Goal: Information Seeking & Learning: Learn about a topic

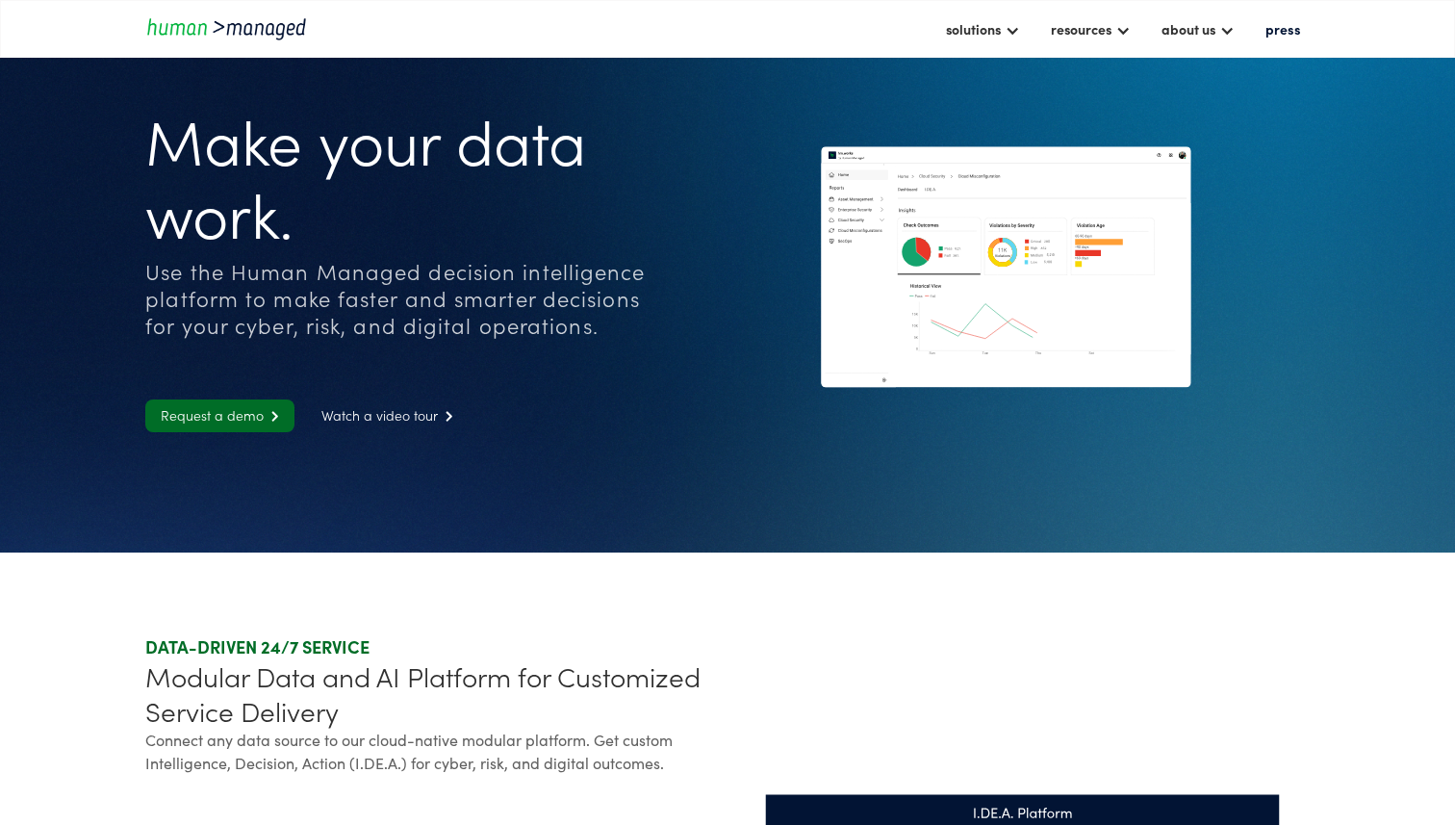
click at [285, 279] on div "Use the Human Managed decision intelligence platform to make faster and smarter…" at bounding box center [395, 298] width 501 height 81
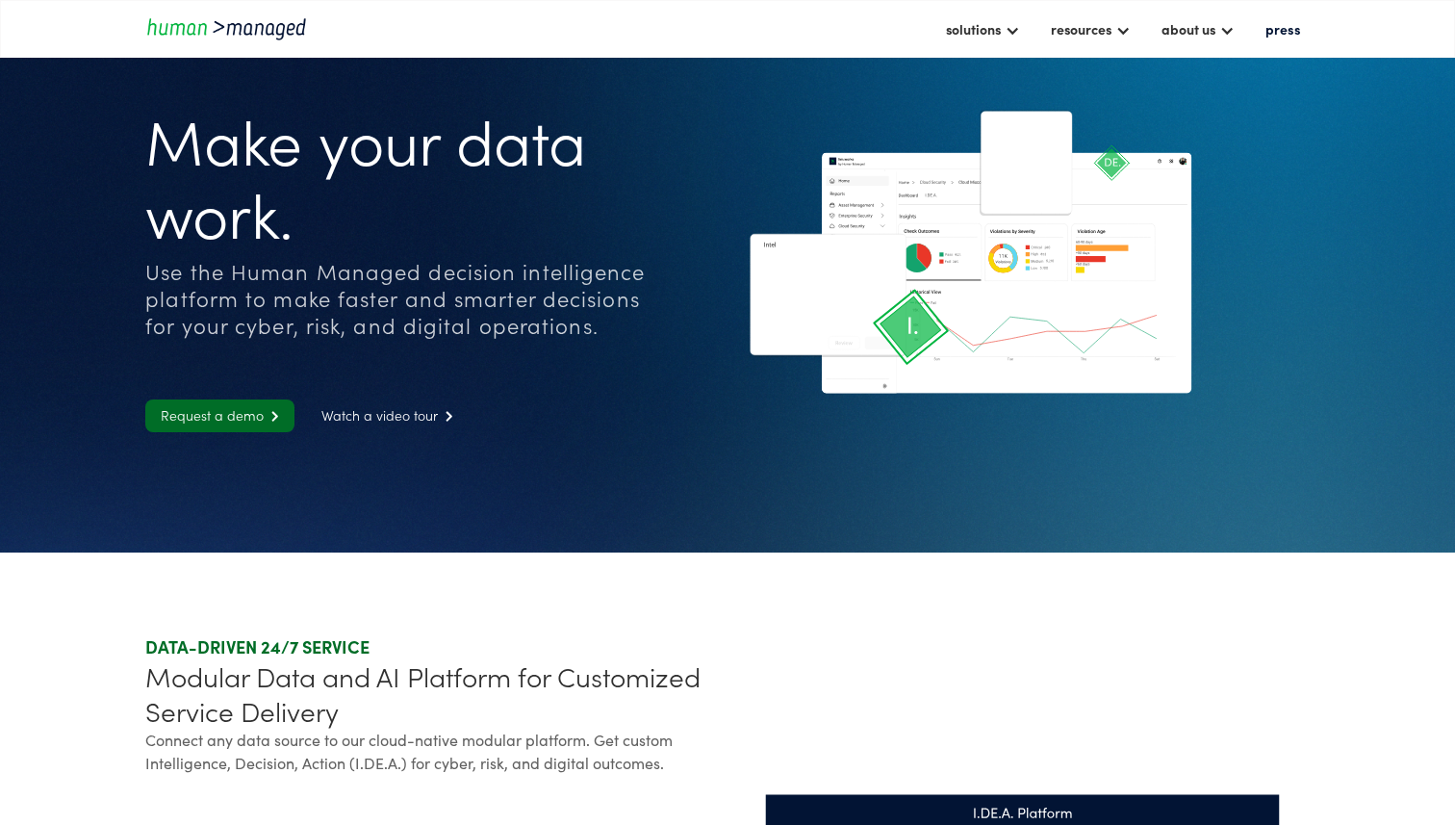
click at [375, 287] on div "Use the Human Managed decision intelligence platform to make faster and smarter…" at bounding box center [395, 298] width 501 height 81
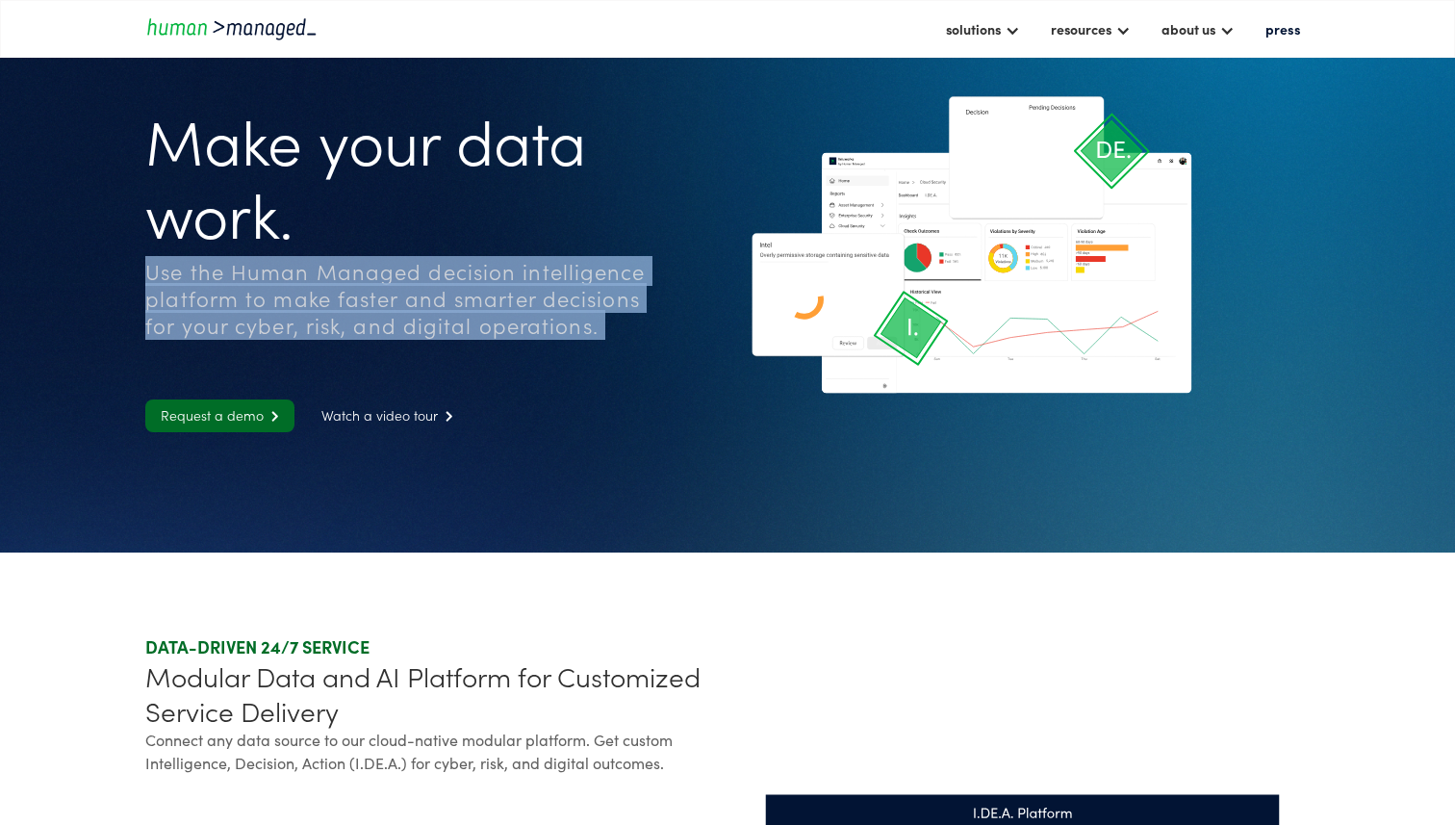
click at [375, 287] on div "Use the Human Managed decision intelligence platform to make faster and smarter…" at bounding box center [395, 298] width 501 height 81
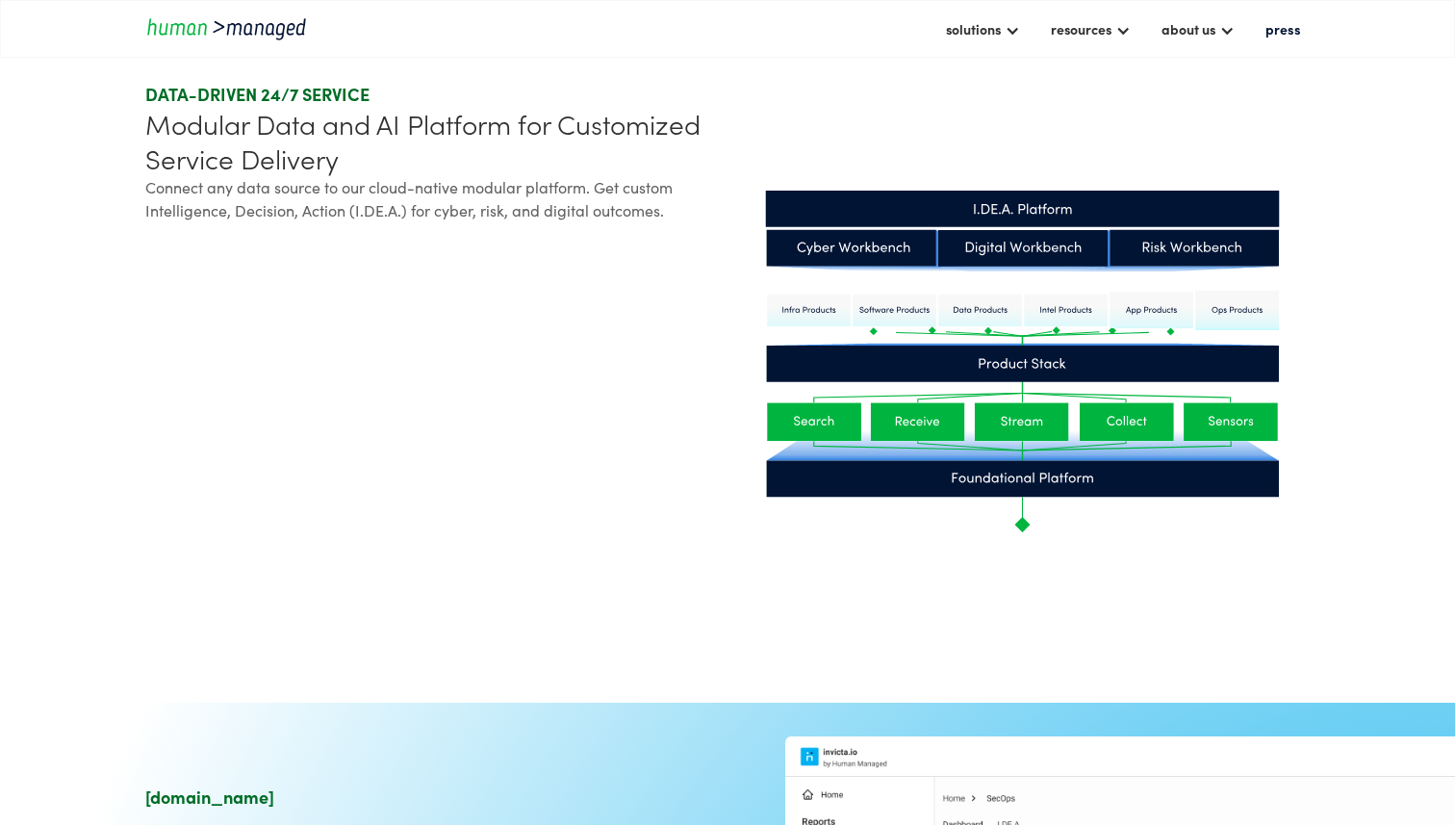
scroll to position [571, 0]
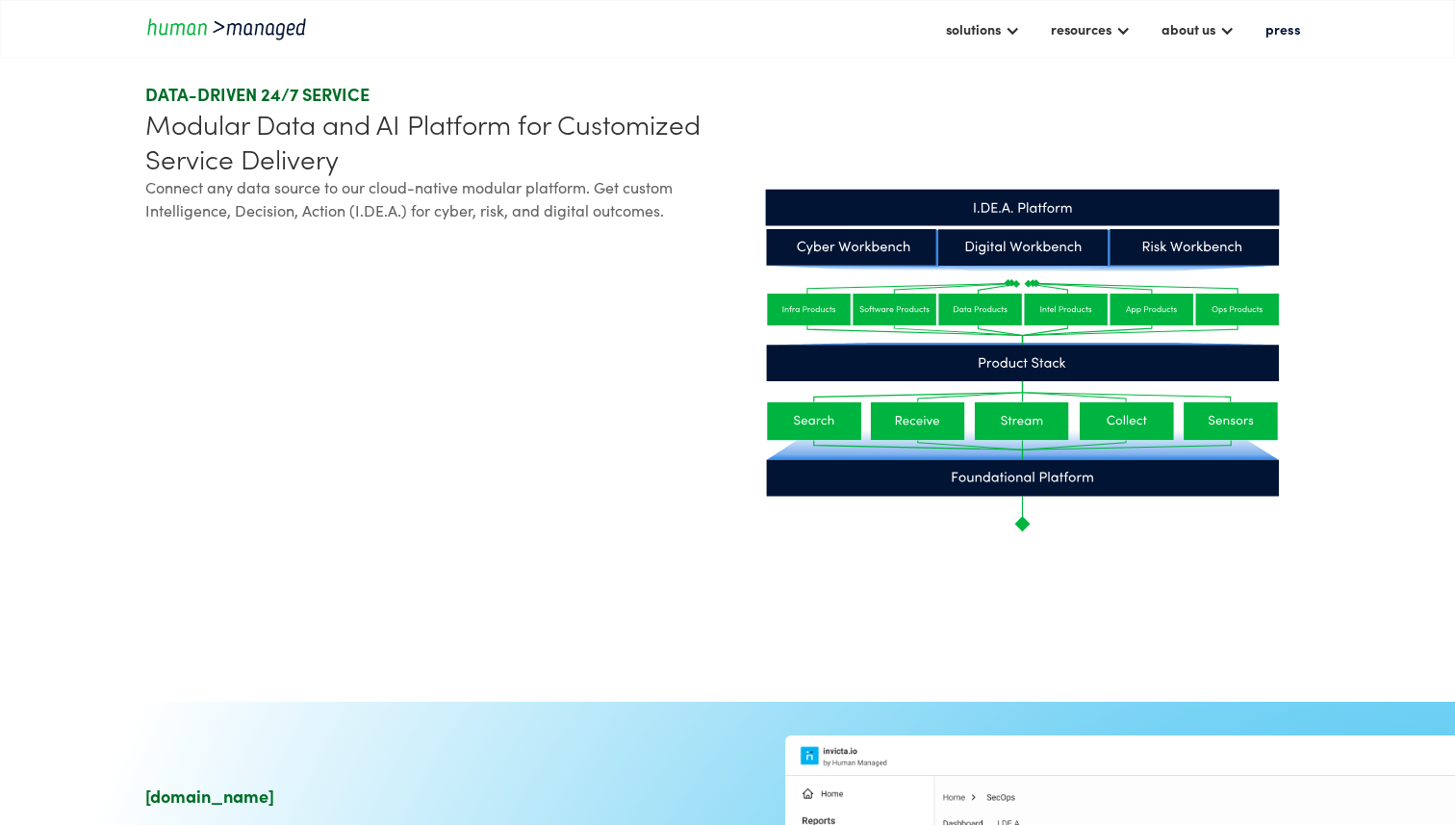
click at [318, 140] on div "Modular Data and AI Platform for Customized Service Delivery" at bounding box center [432, 140] width 574 height 69
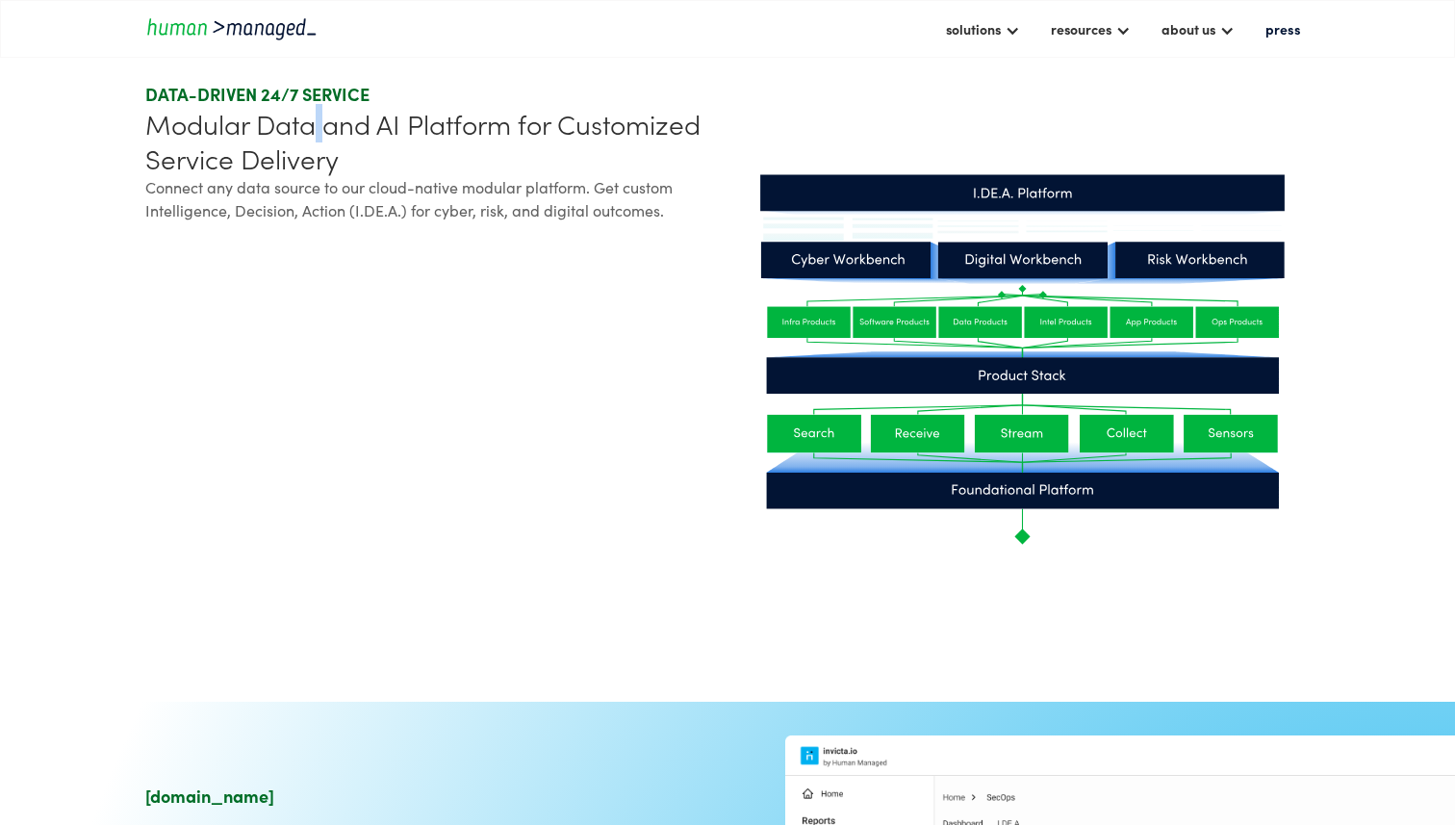
click at [318, 140] on div "Modular Data and AI Platform for Customized Service Delivery" at bounding box center [432, 140] width 574 height 69
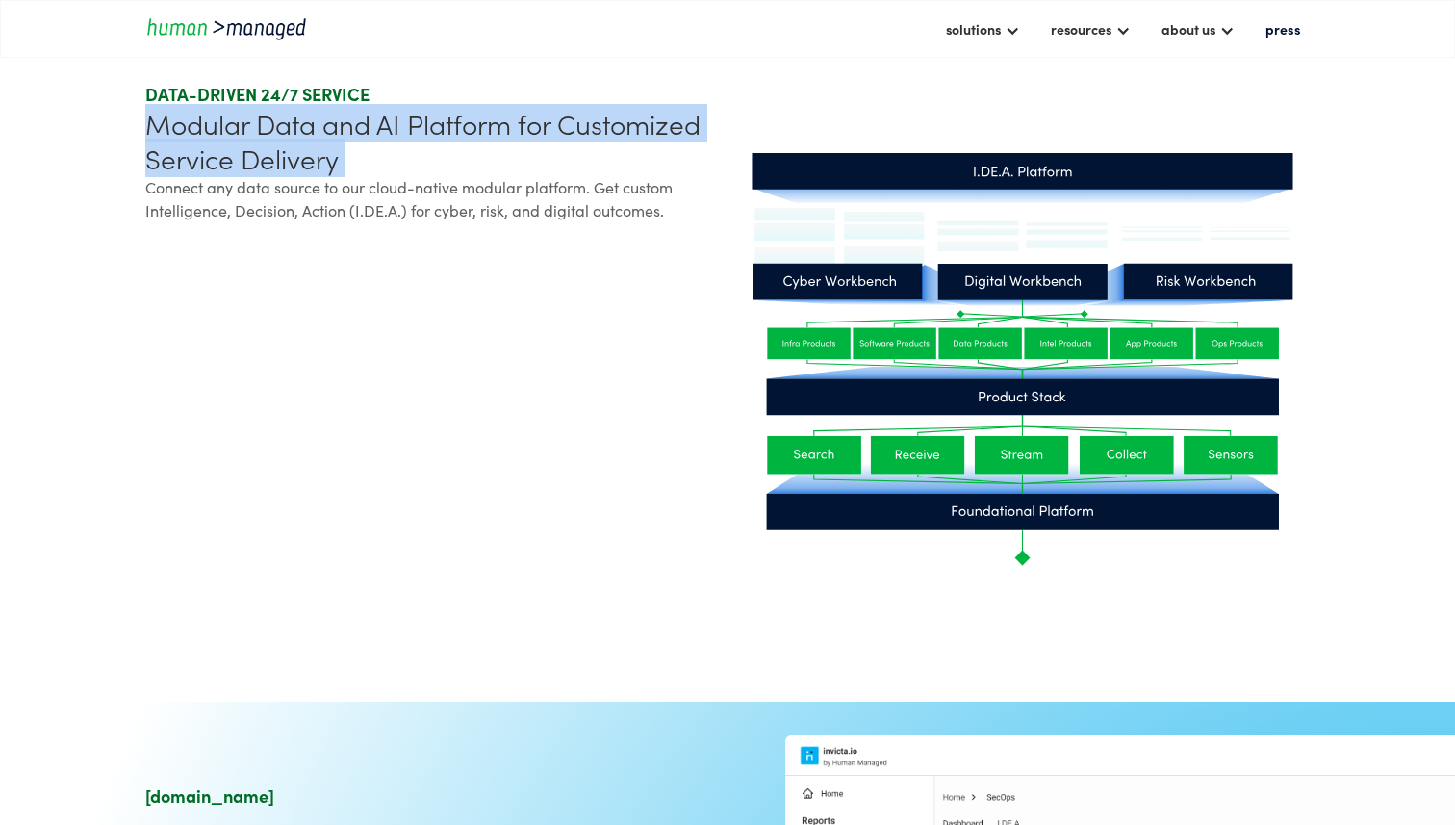
click at [318, 140] on div "Modular Data and AI Platform for Customized Service Delivery" at bounding box center [432, 140] width 574 height 69
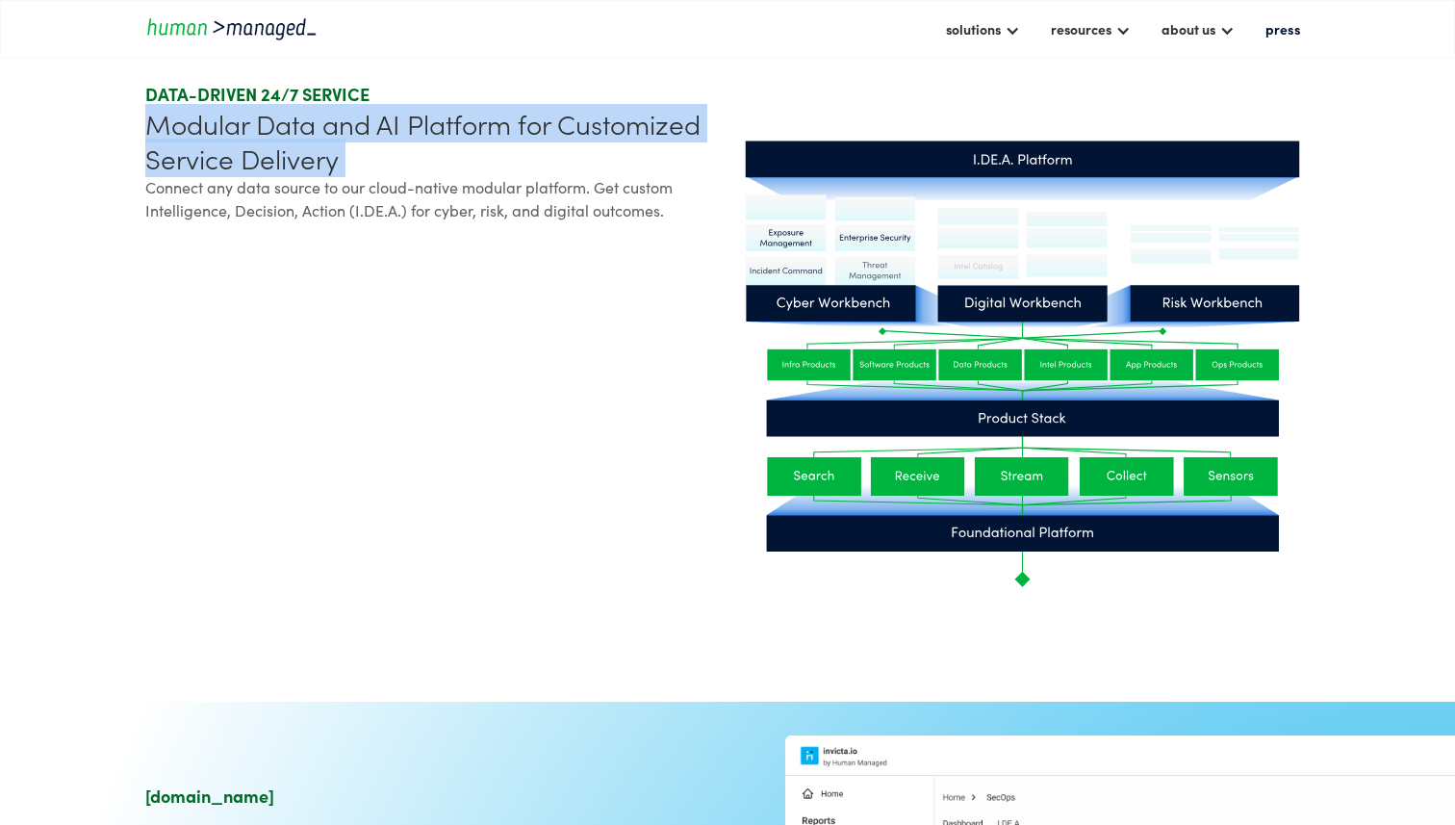
click at [318, 140] on div "Modular Data and AI Platform for Customized Service Delivery" at bounding box center [432, 140] width 574 height 69
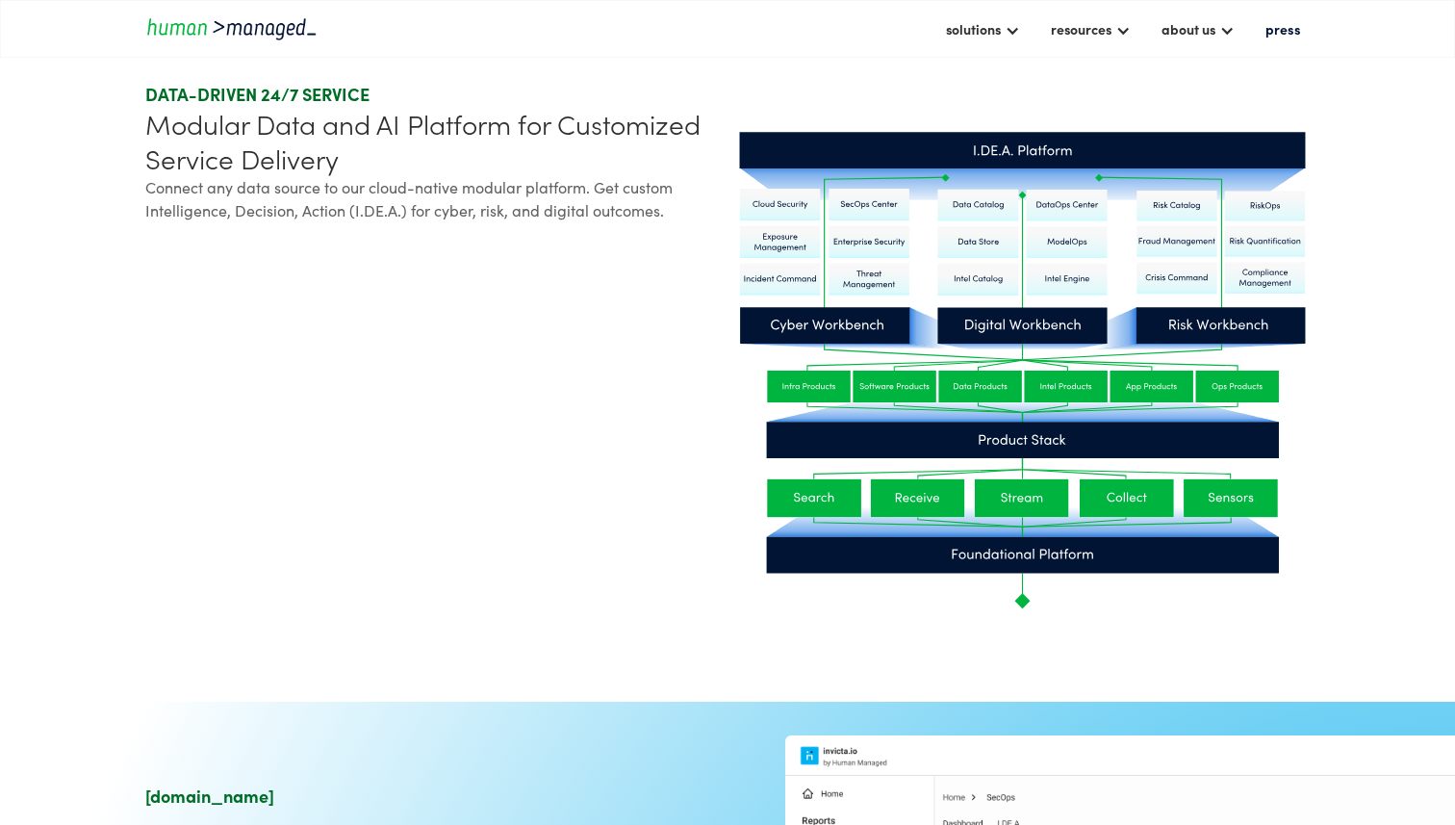
click at [319, 208] on div "Connect any data source to our cloud-native modular platform. Get custom Intell…" at bounding box center [432, 198] width 574 height 46
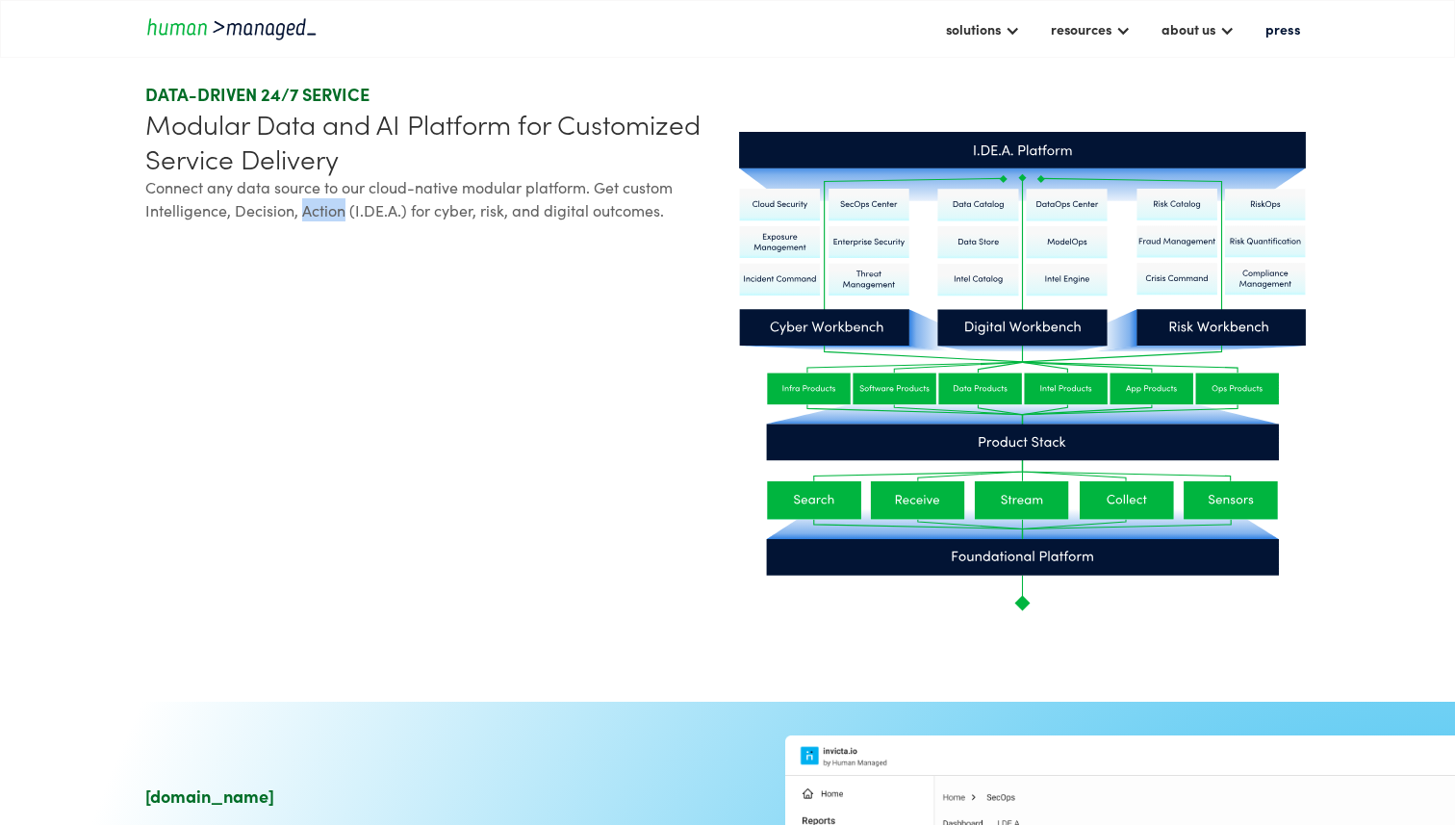
click at [319, 208] on div "Connect any data source to our cloud-native modular platform. Get custom Intell…" at bounding box center [432, 198] width 574 height 46
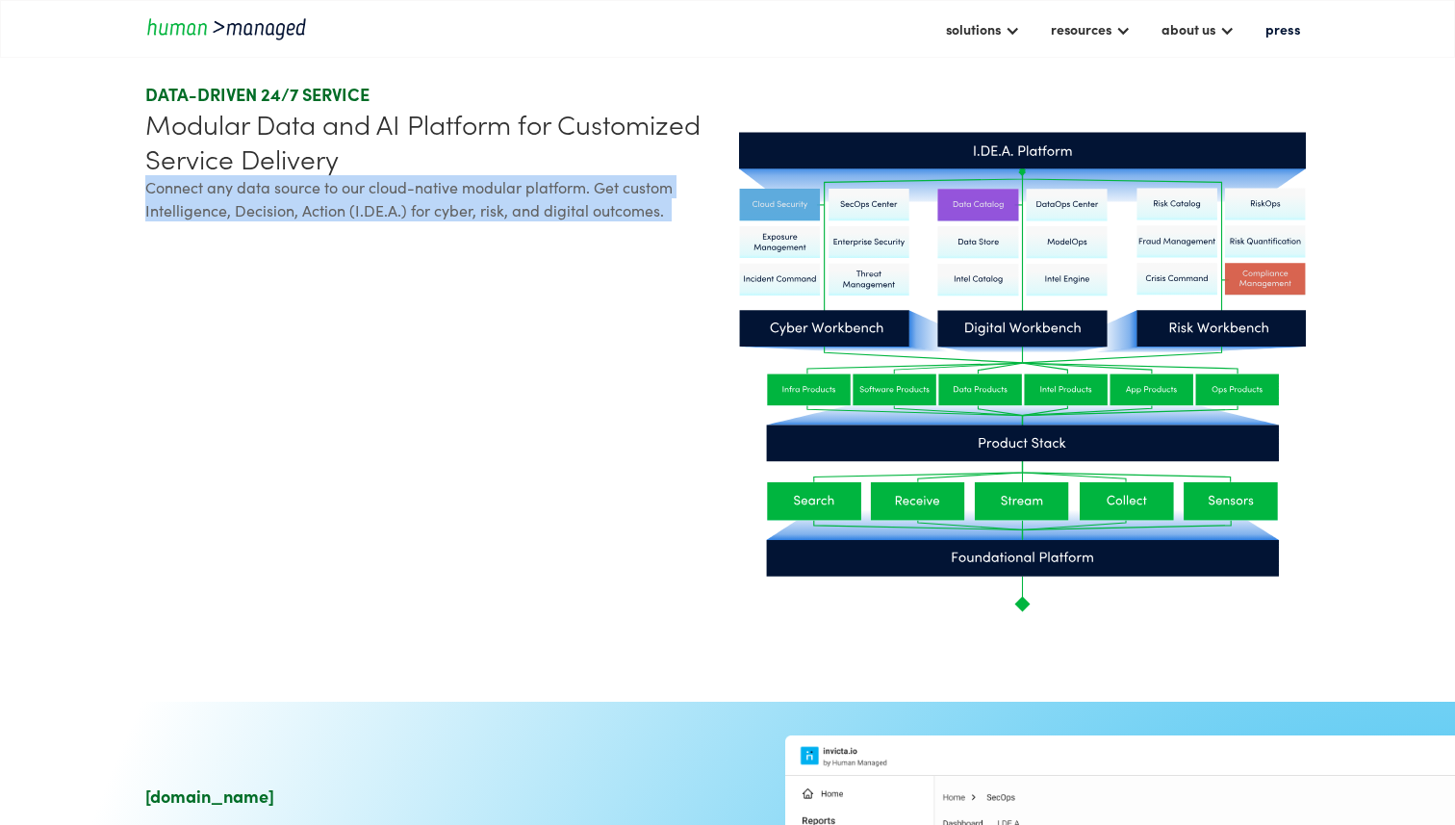
click at [319, 208] on div "Connect any data source to our cloud-native modular platform. Get custom Intell…" at bounding box center [432, 198] width 574 height 46
click at [338, 211] on div "Connect any data source to our cloud-native modular platform. Get custom Intell…" at bounding box center [432, 198] width 574 height 46
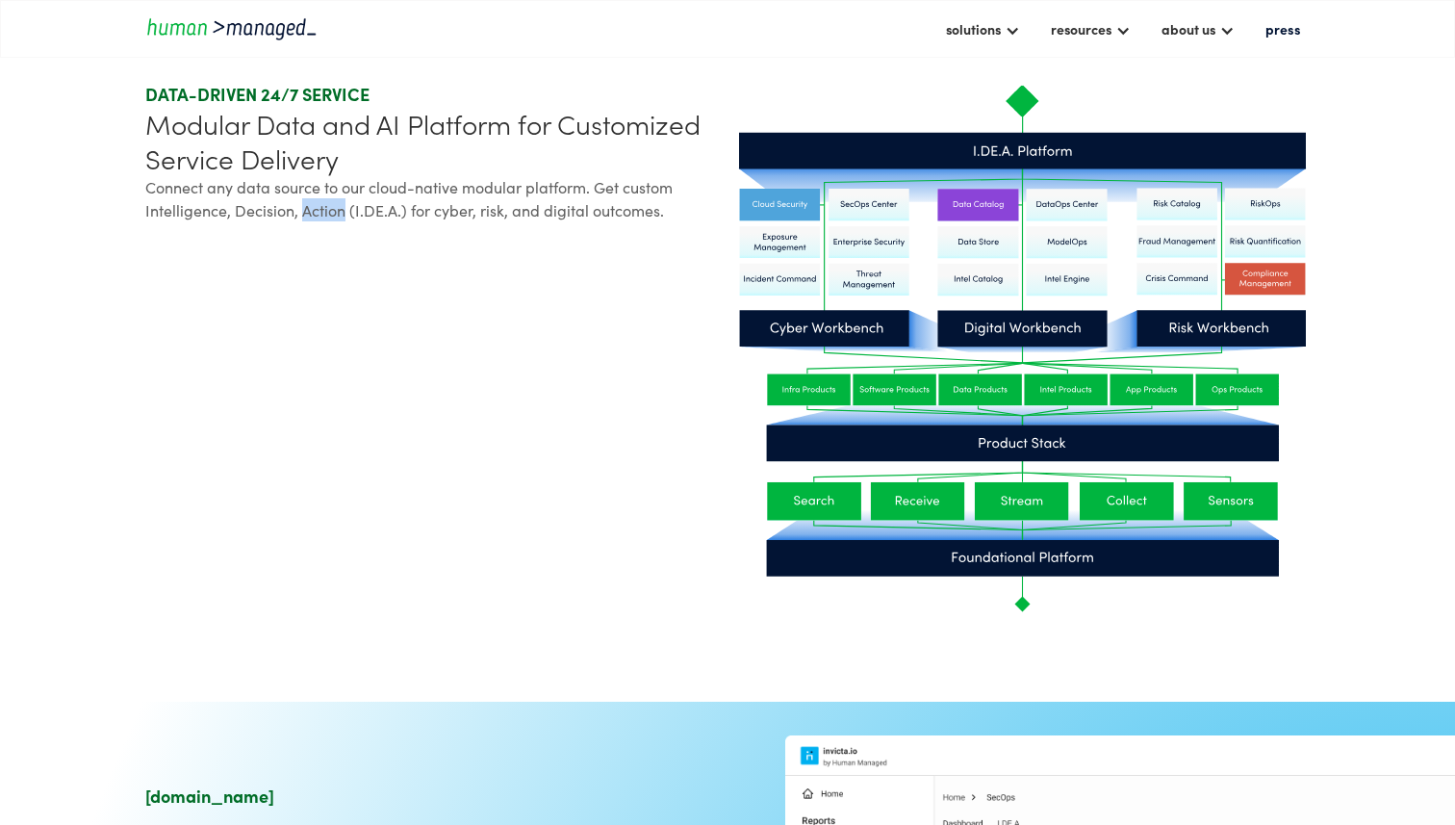
click at [338, 211] on div "Connect any data source to our cloud-native modular platform. Get custom Intell…" at bounding box center [432, 198] width 574 height 46
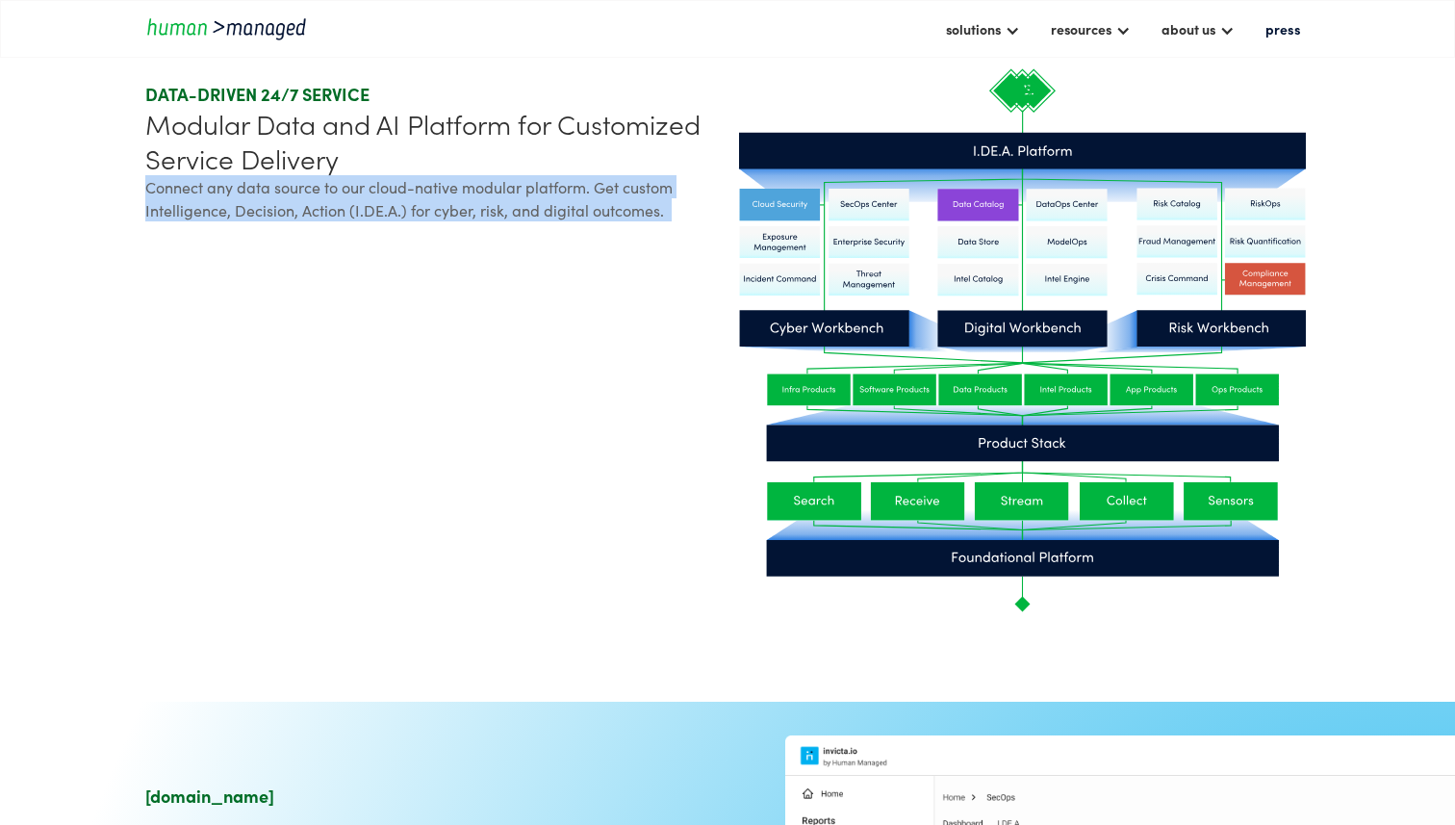
click at [338, 211] on div "Connect any data source to our cloud-native modular platform. Get custom Intell…" at bounding box center [432, 198] width 574 height 46
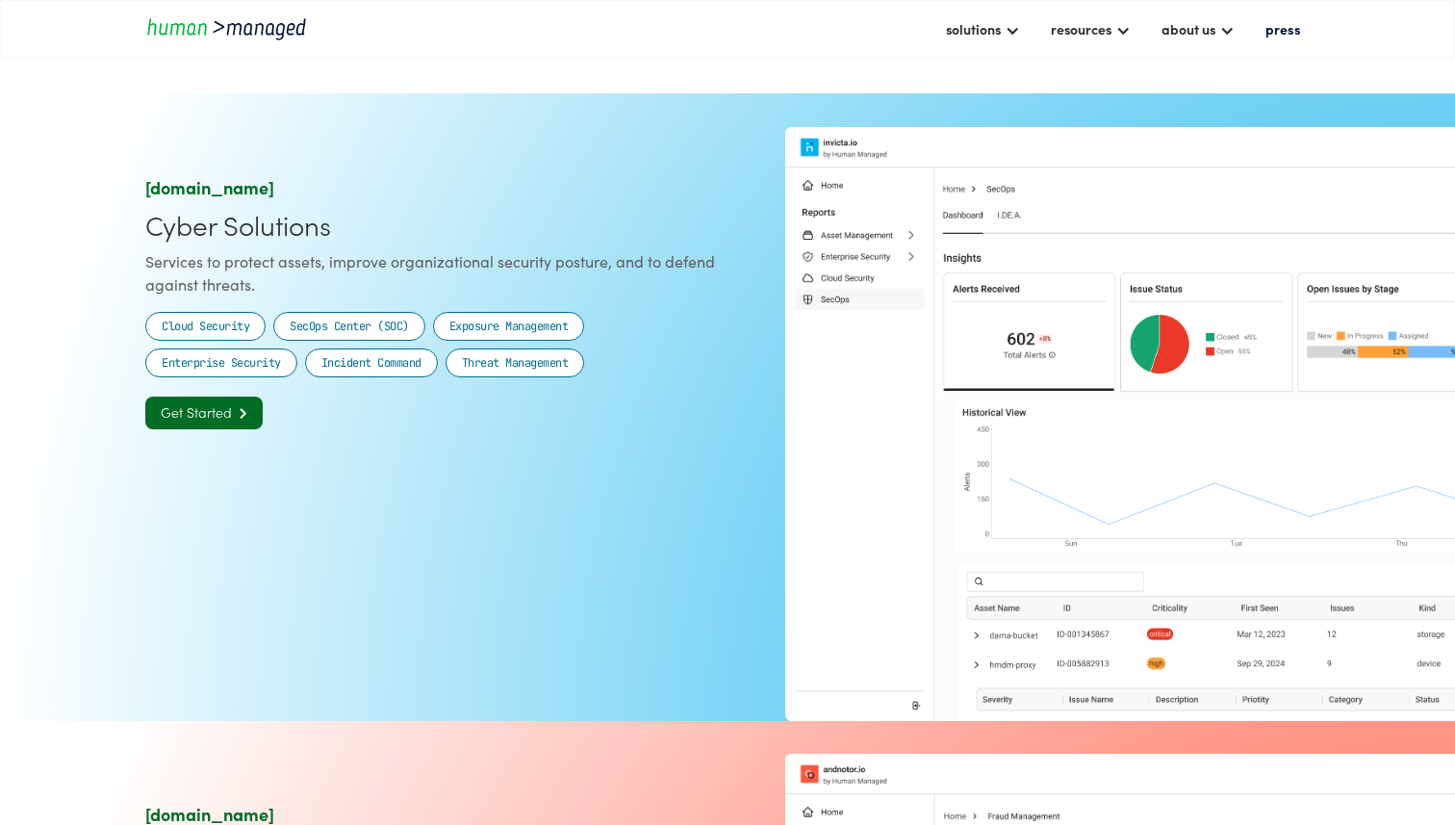
scroll to position [1180, 0]
click at [238, 261] on div "Services to protect assets, improve organizational security posture, and to def…" at bounding box center [432, 271] width 574 height 46
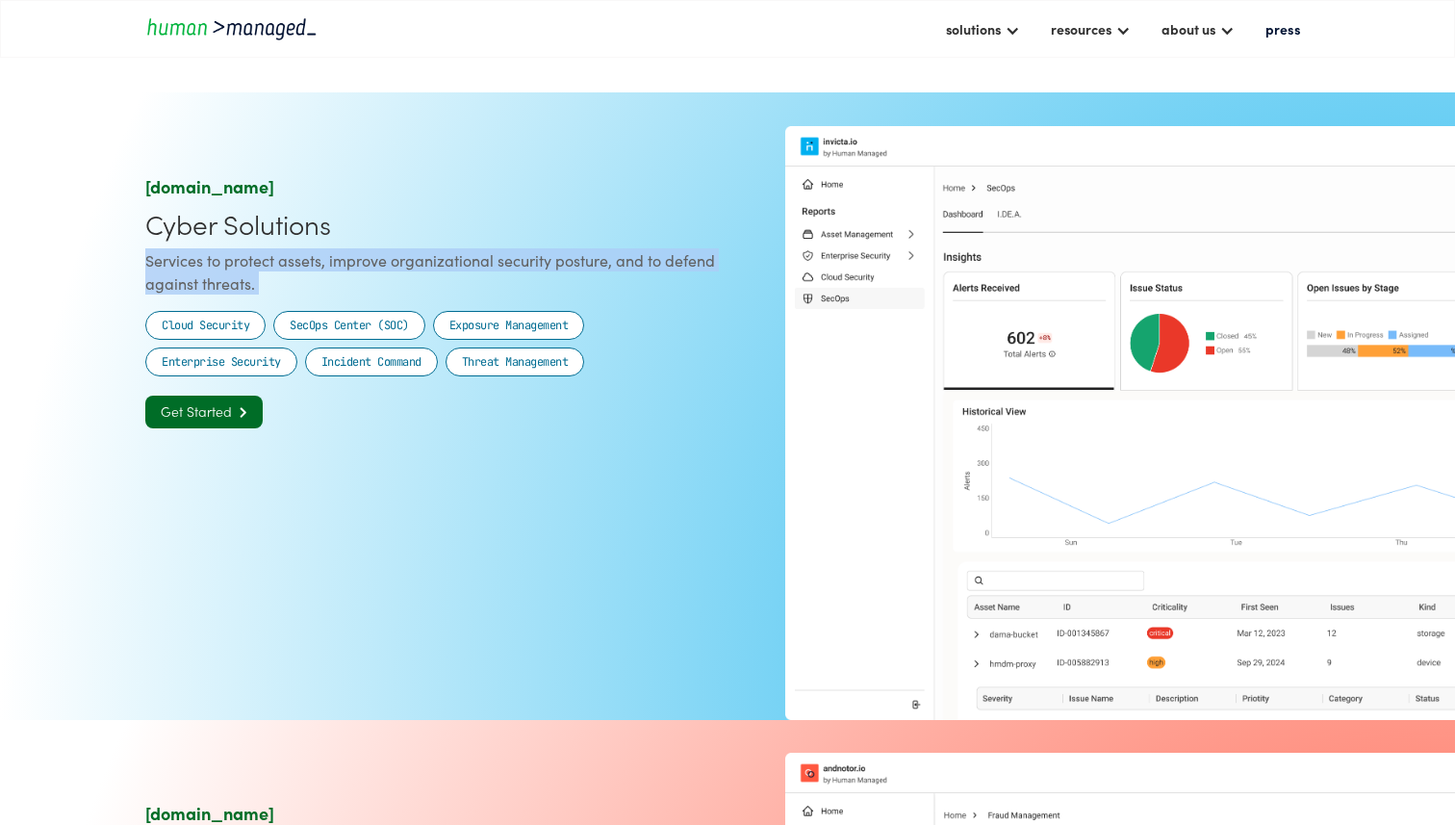
click at [238, 261] on div "Services to protect assets, improve organizational security posture, and to def…" at bounding box center [432, 271] width 574 height 46
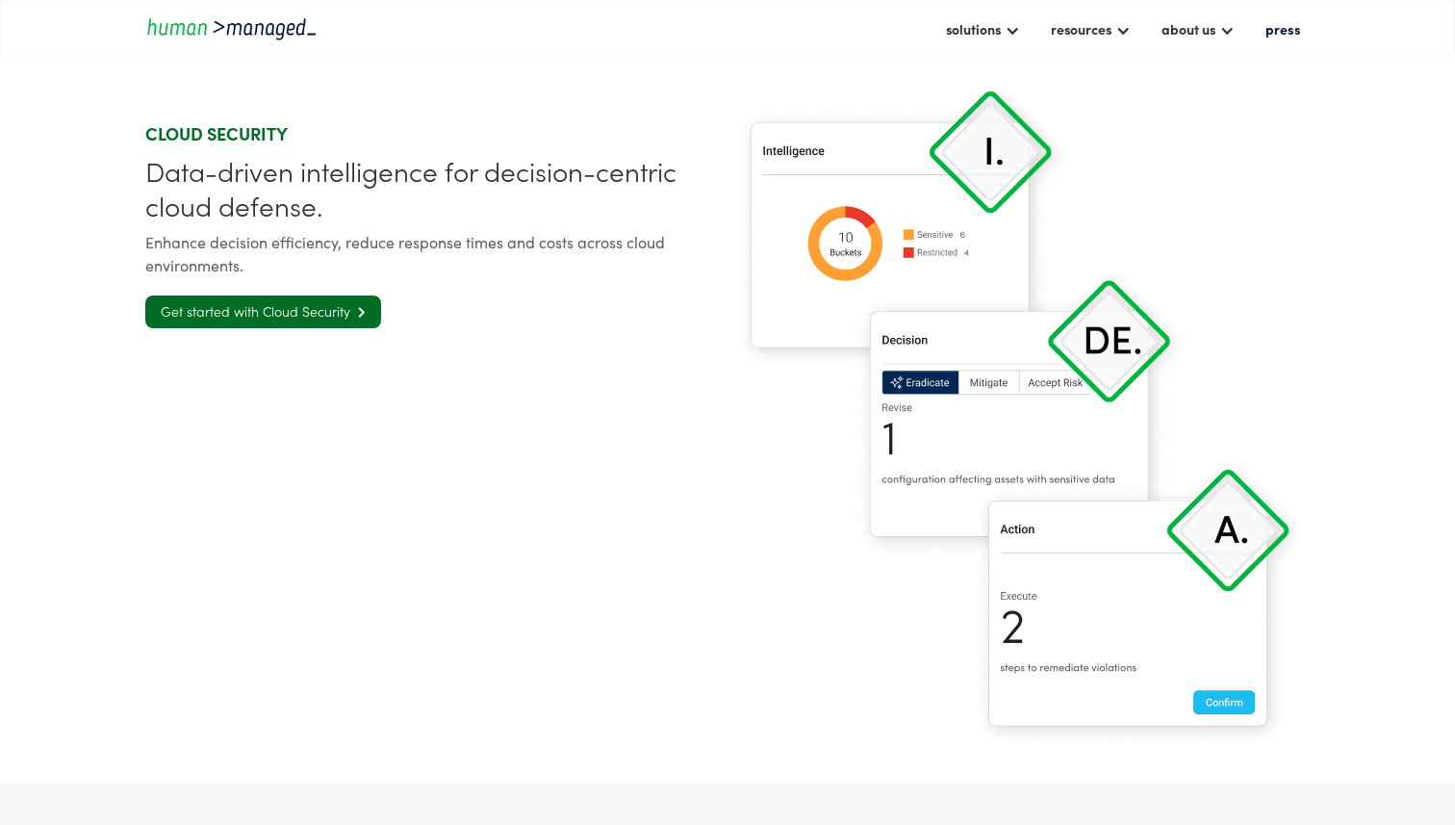
scroll to position [3054, 0]
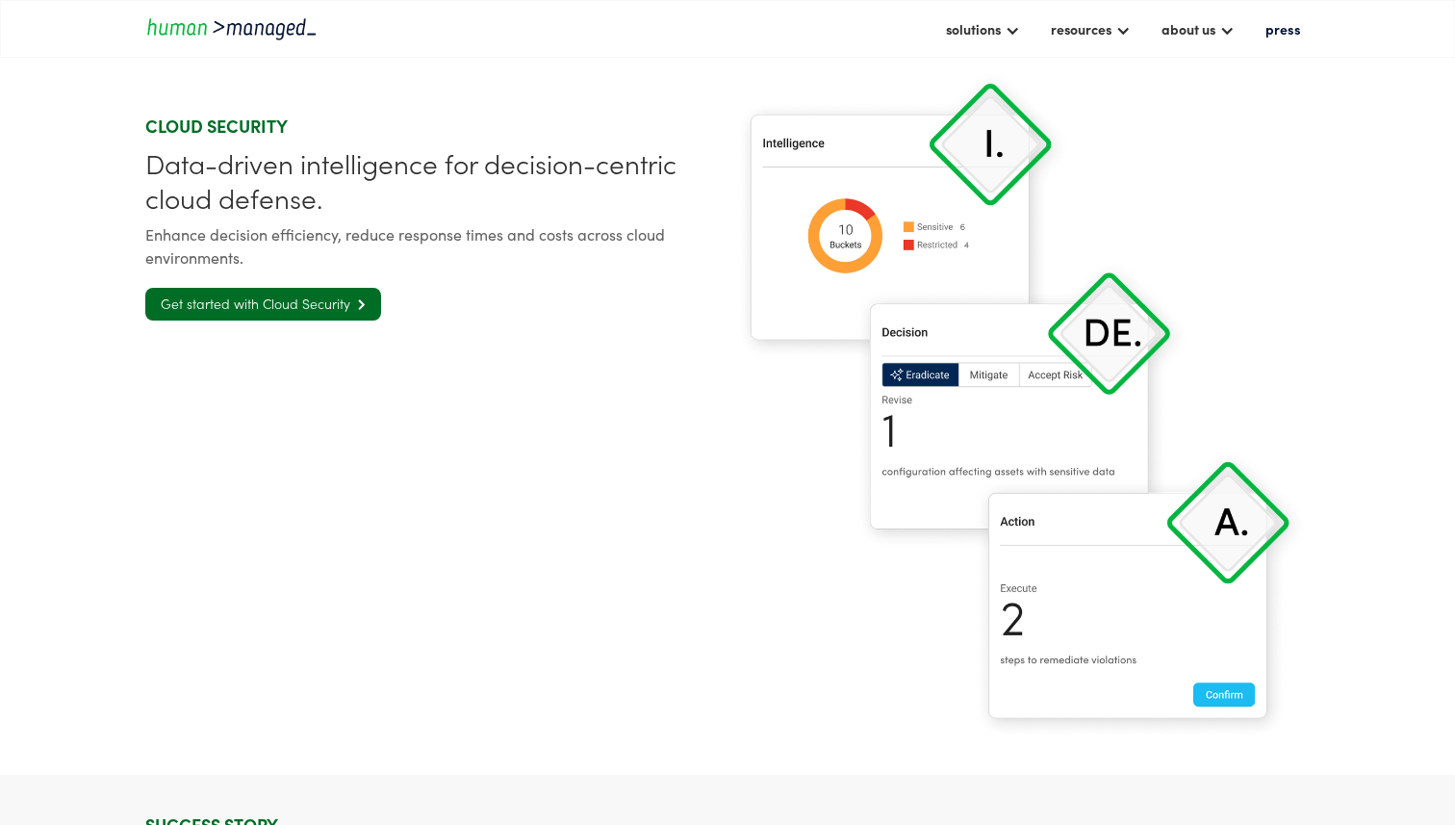
click at [232, 166] on div "Data-driven intelligence for decision-centric cloud defense." at bounding box center [432, 179] width 574 height 69
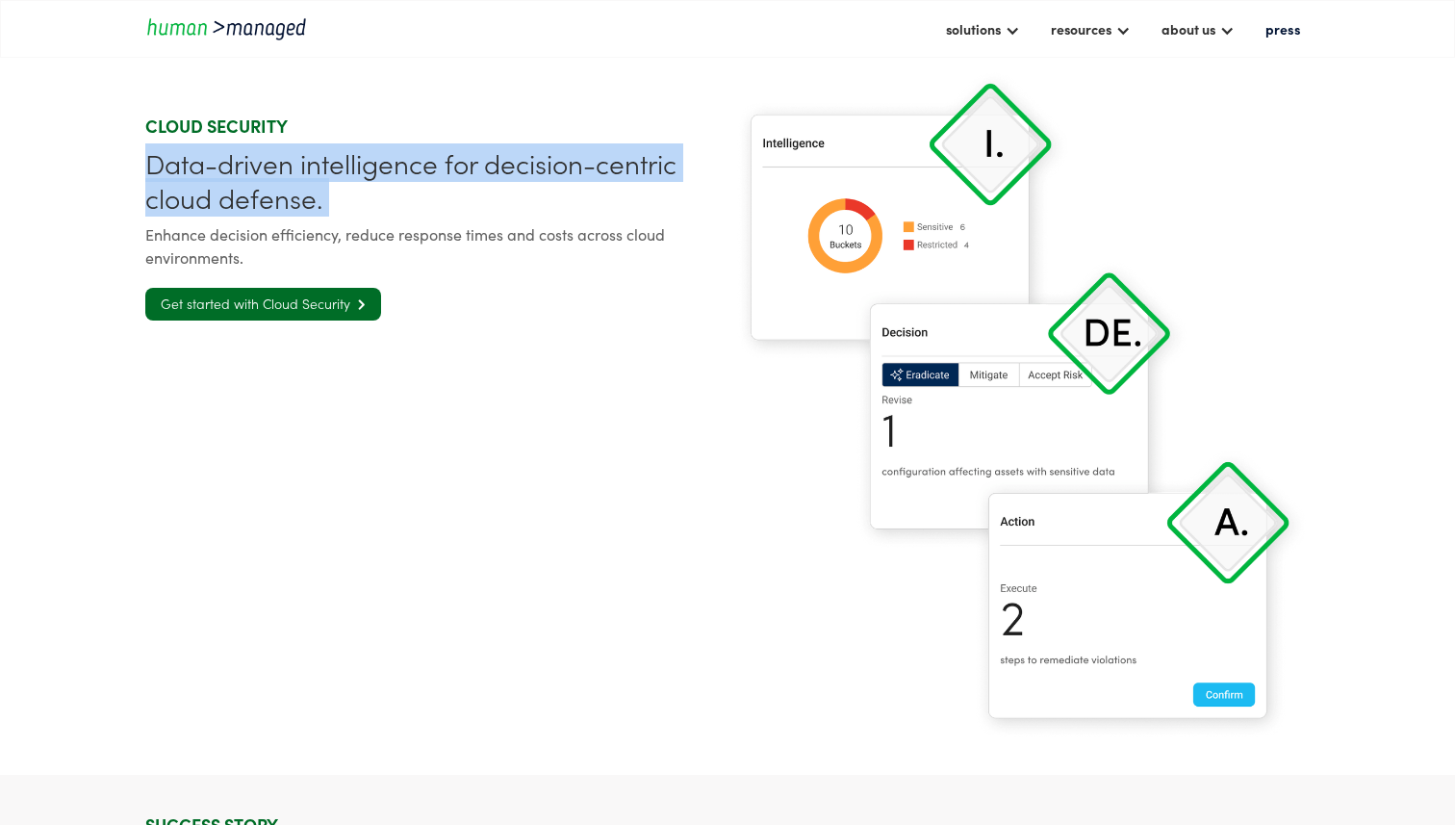
click at [232, 166] on div "Data-driven intelligence for decision-centric cloud defense." at bounding box center [432, 179] width 574 height 69
click at [241, 190] on div "Data-driven intelligence for decision-centric cloud defense." at bounding box center [432, 179] width 574 height 69
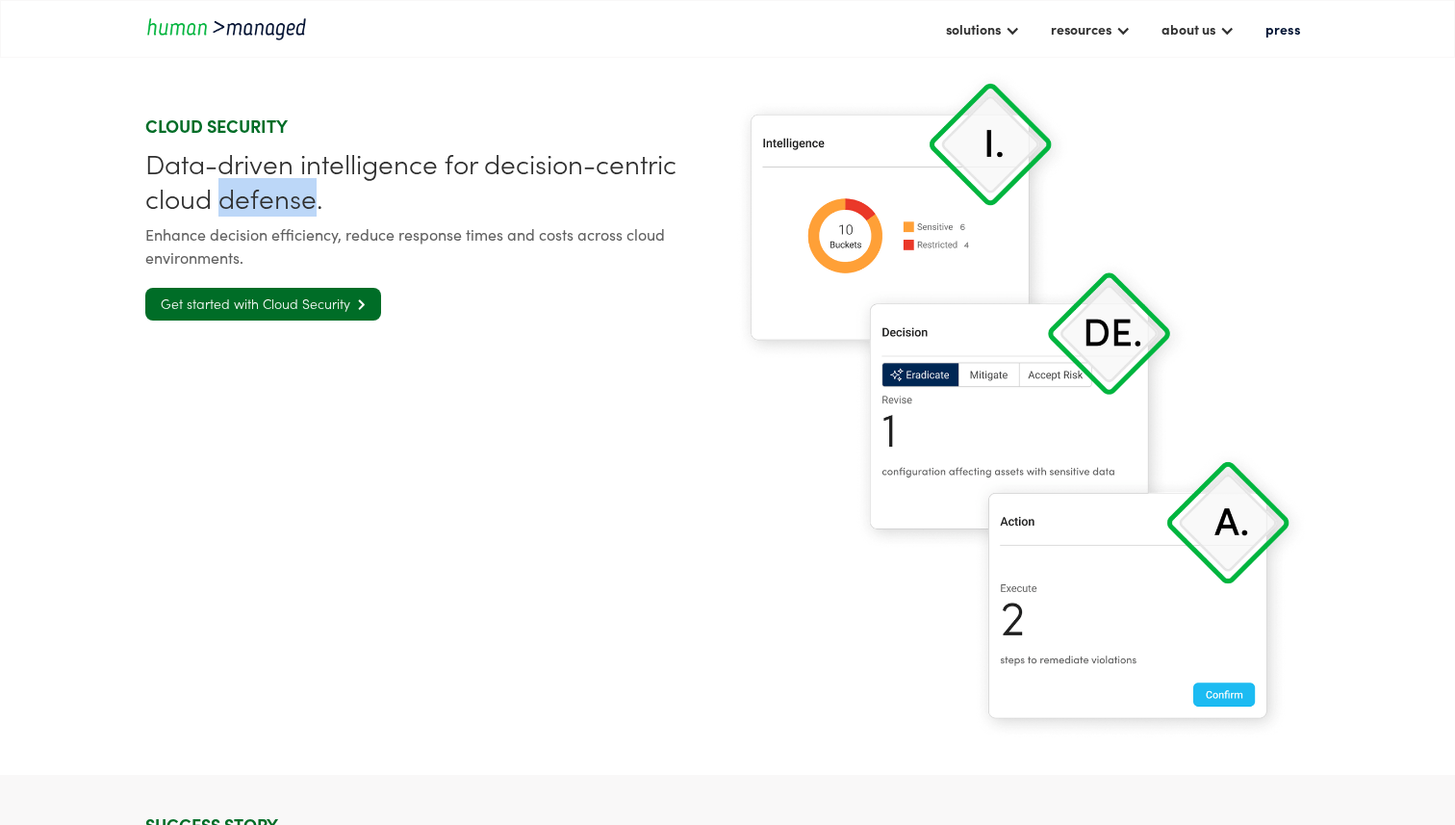
click at [241, 190] on div "Data-driven intelligence for decision-centric cloud defense." at bounding box center [432, 179] width 574 height 69
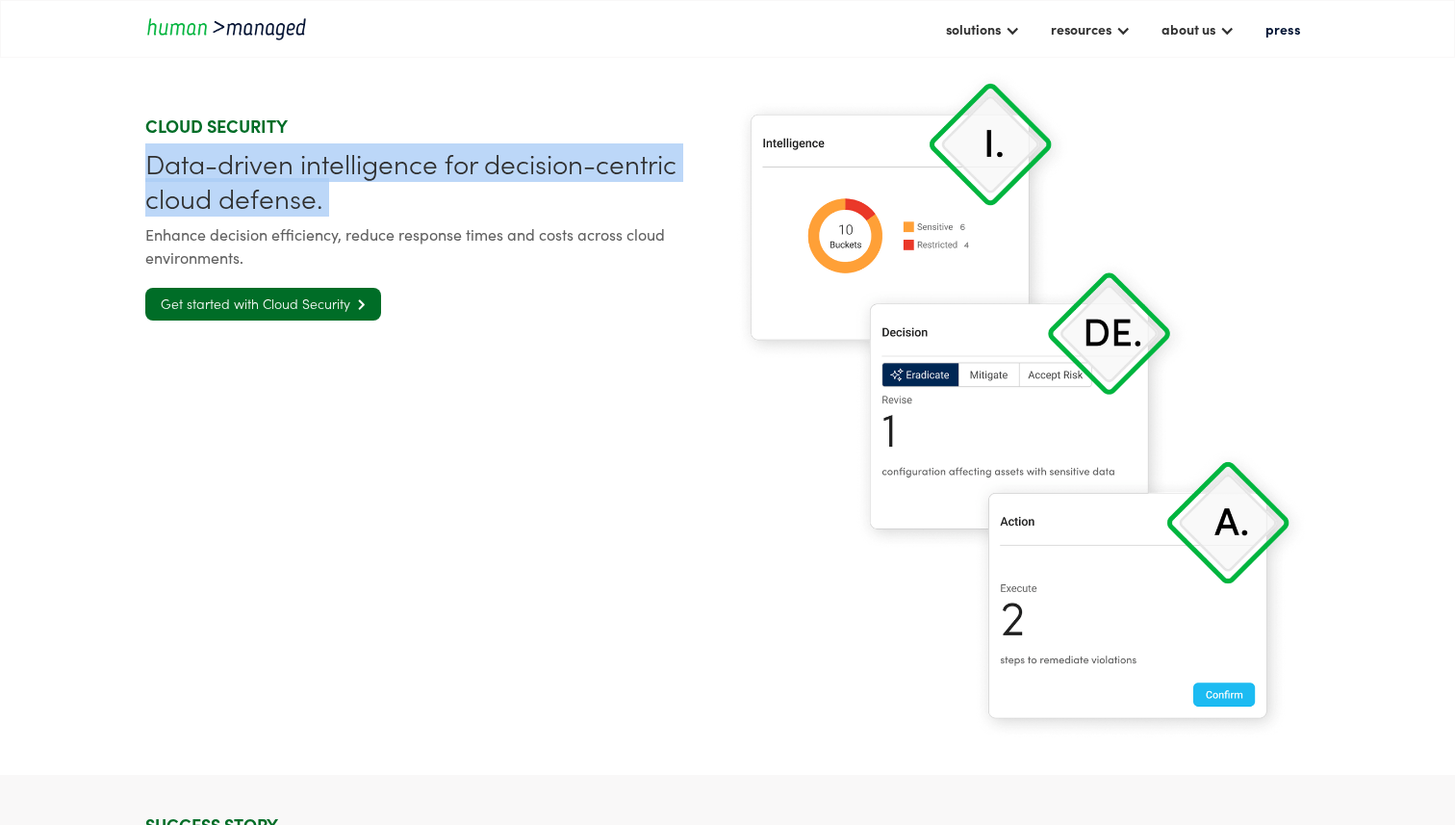
click at [241, 190] on div "Data-driven intelligence for decision-centric cloud defense." at bounding box center [432, 179] width 574 height 69
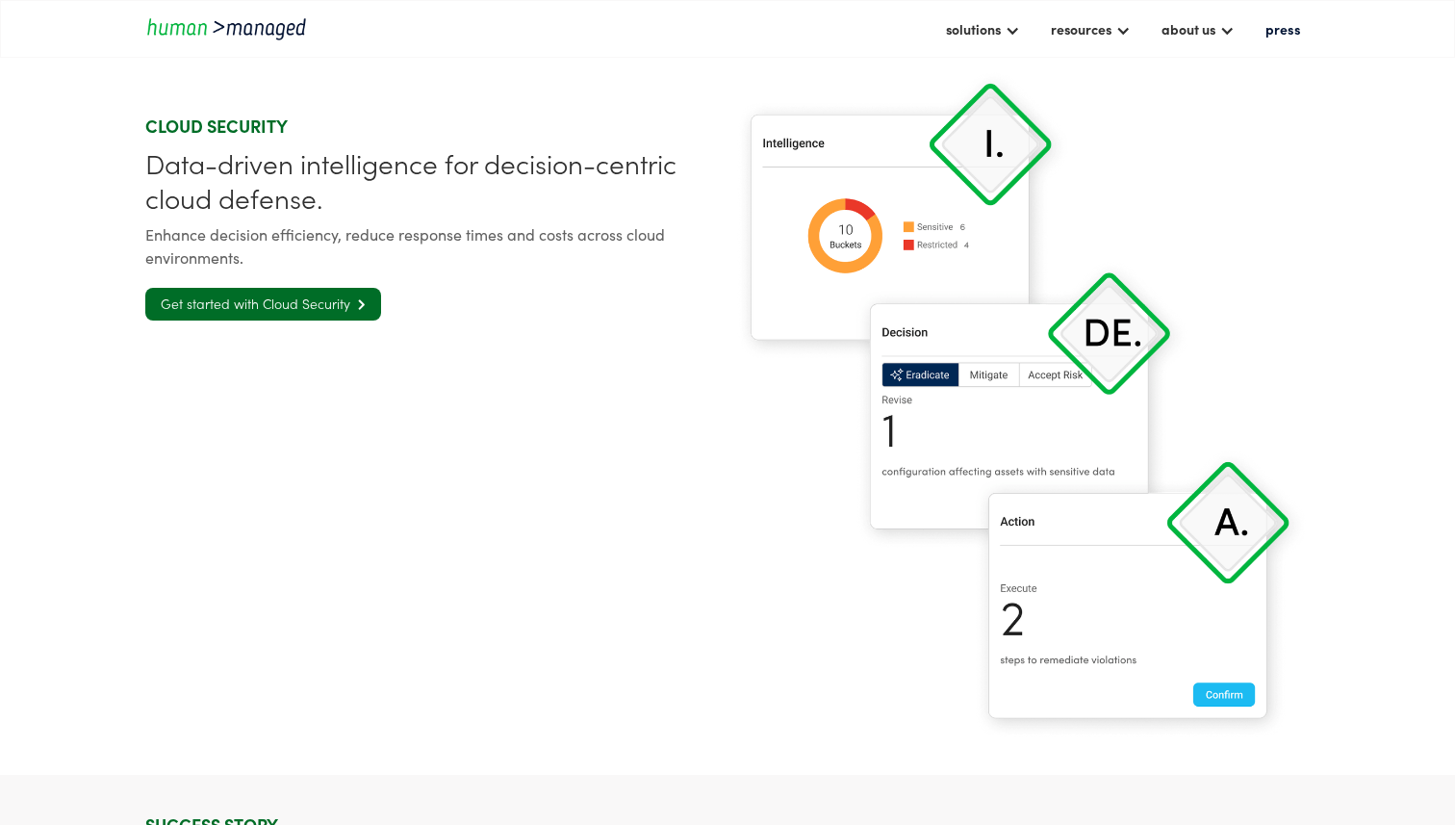
click at [256, 250] on div "Enhance decision efficiency, reduce response times and costs across cloud envir…" at bounding box center [432, 245] width 574 height 46
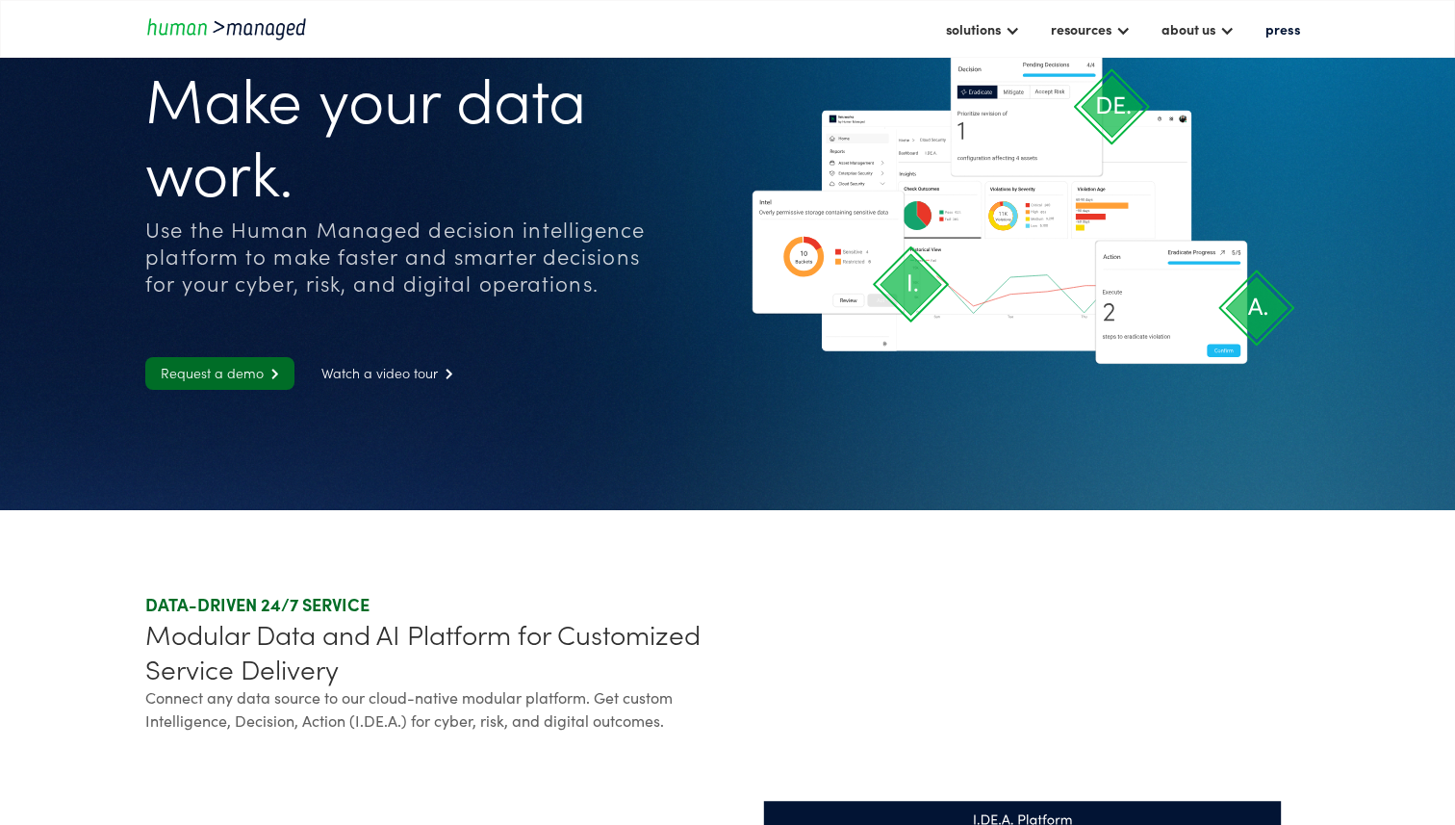
scroll to position [0, 0]
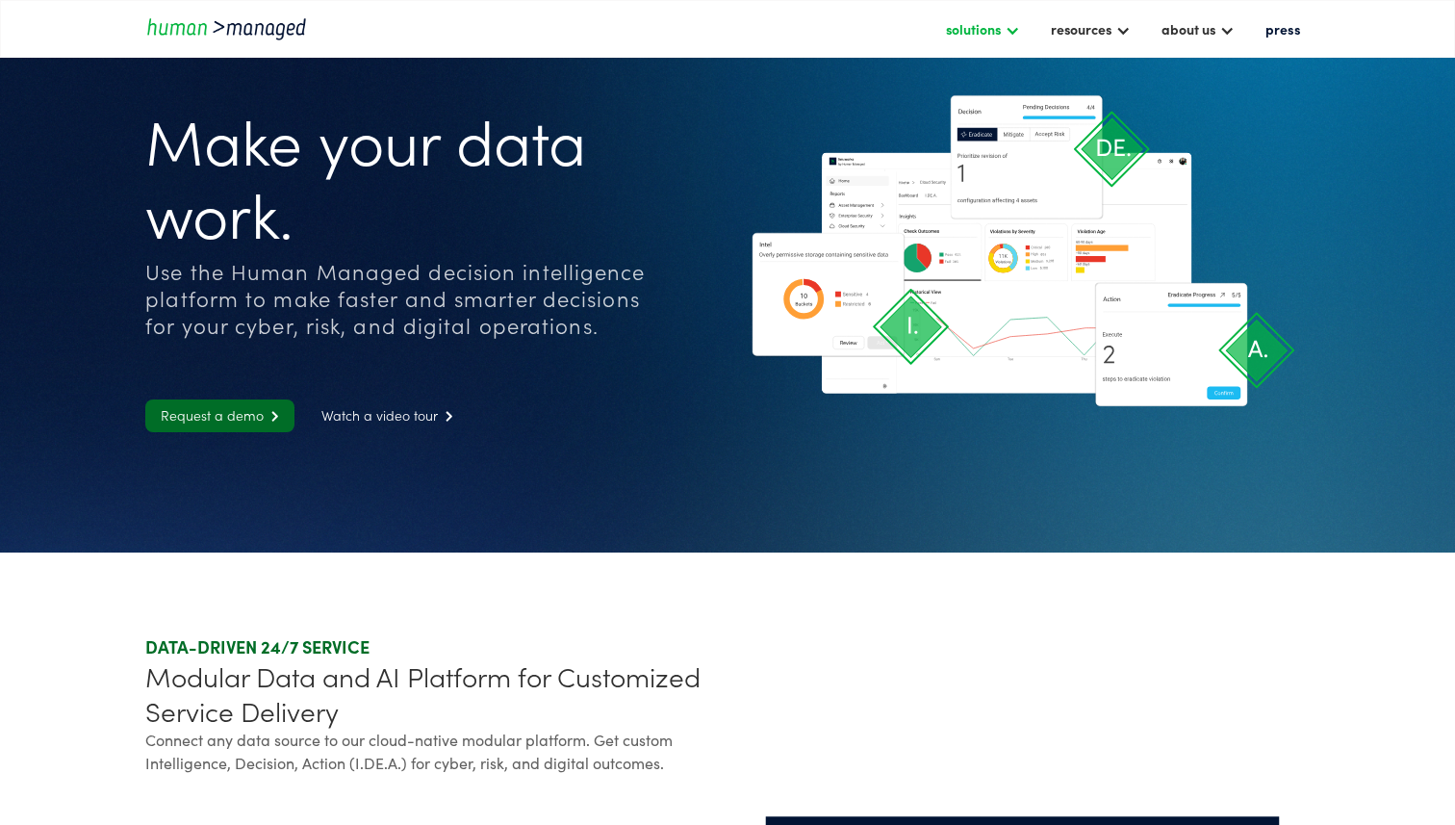
click at [992, 38] on div "solutions" at bounding box center [973, 28] width 55 height 23
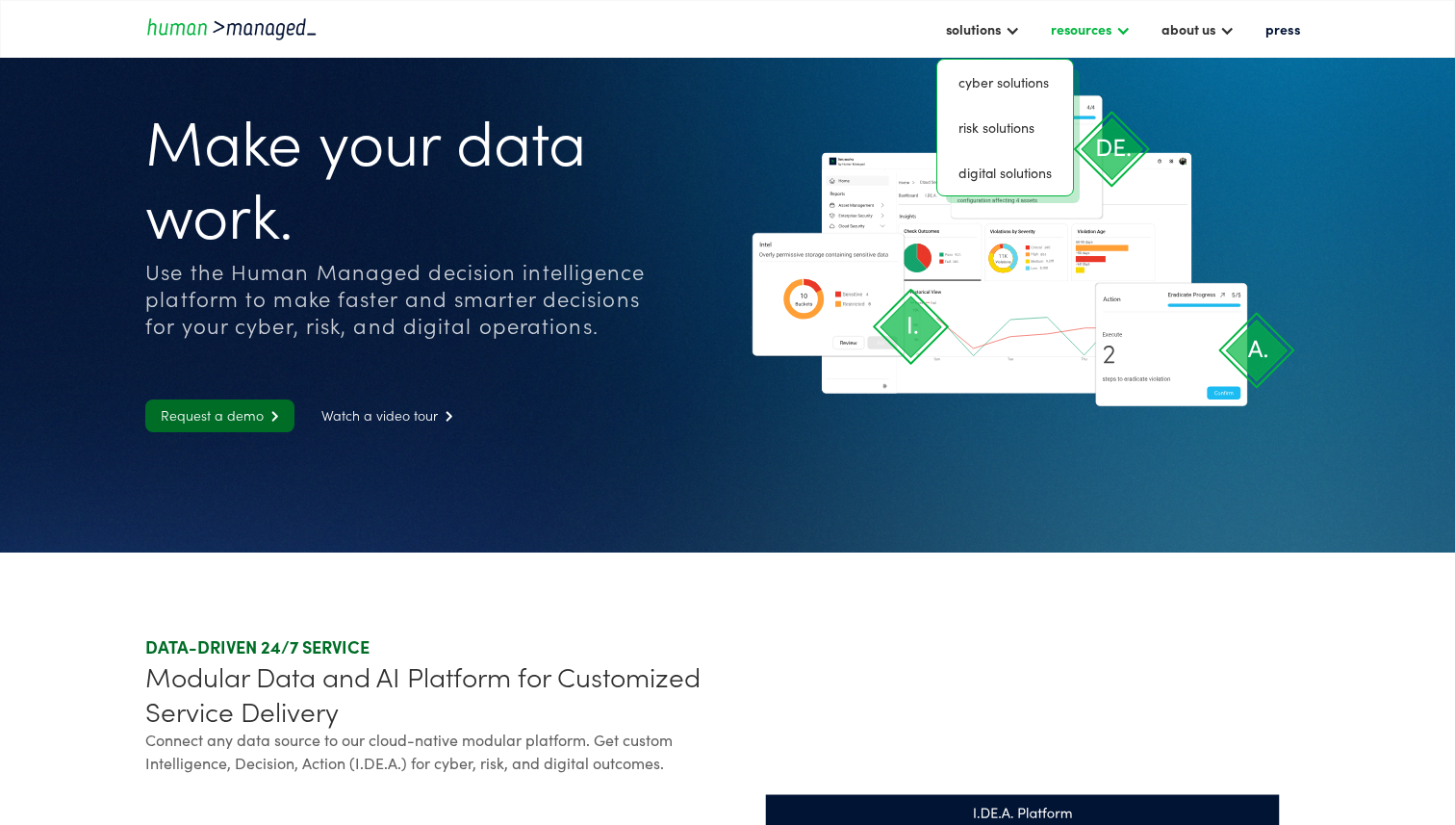
click at [1088, 34] on div "resources" at bounding box center [1081, 28] width 61 height 23
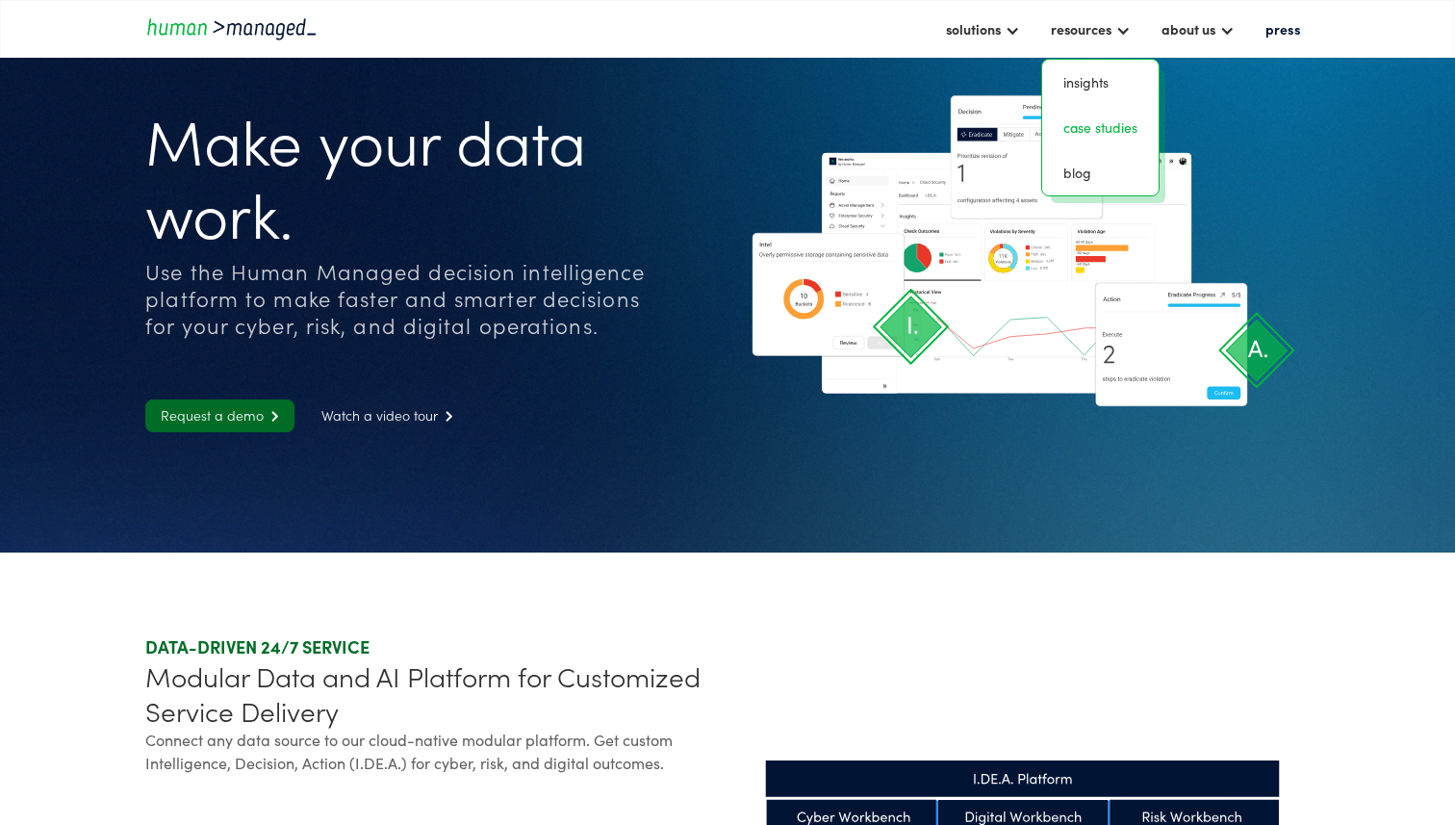
click at [1087, 136] on link "case studies" at bounding box center [1100, 128] width 101 height 30
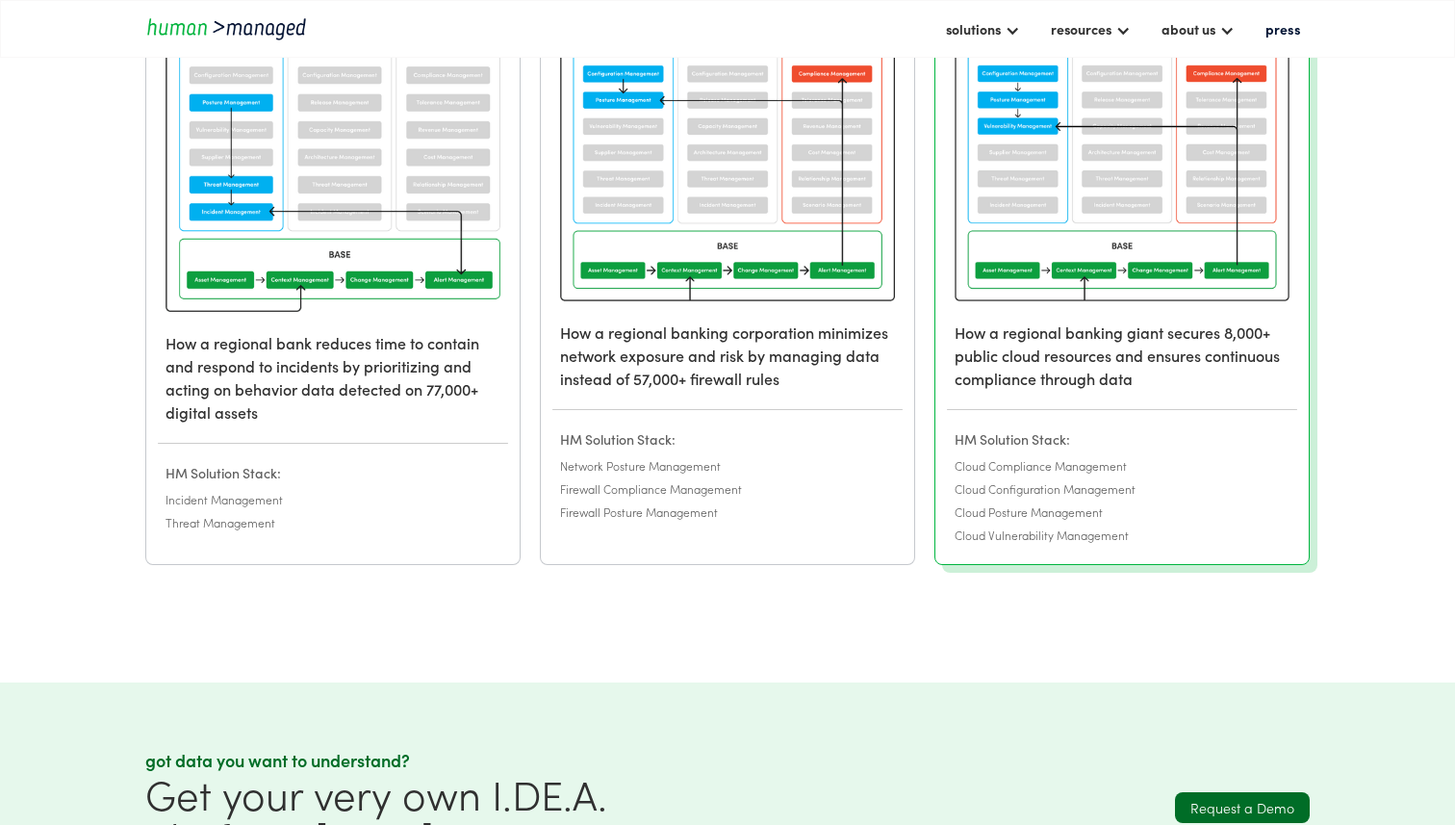
scroll to position [414, 0]
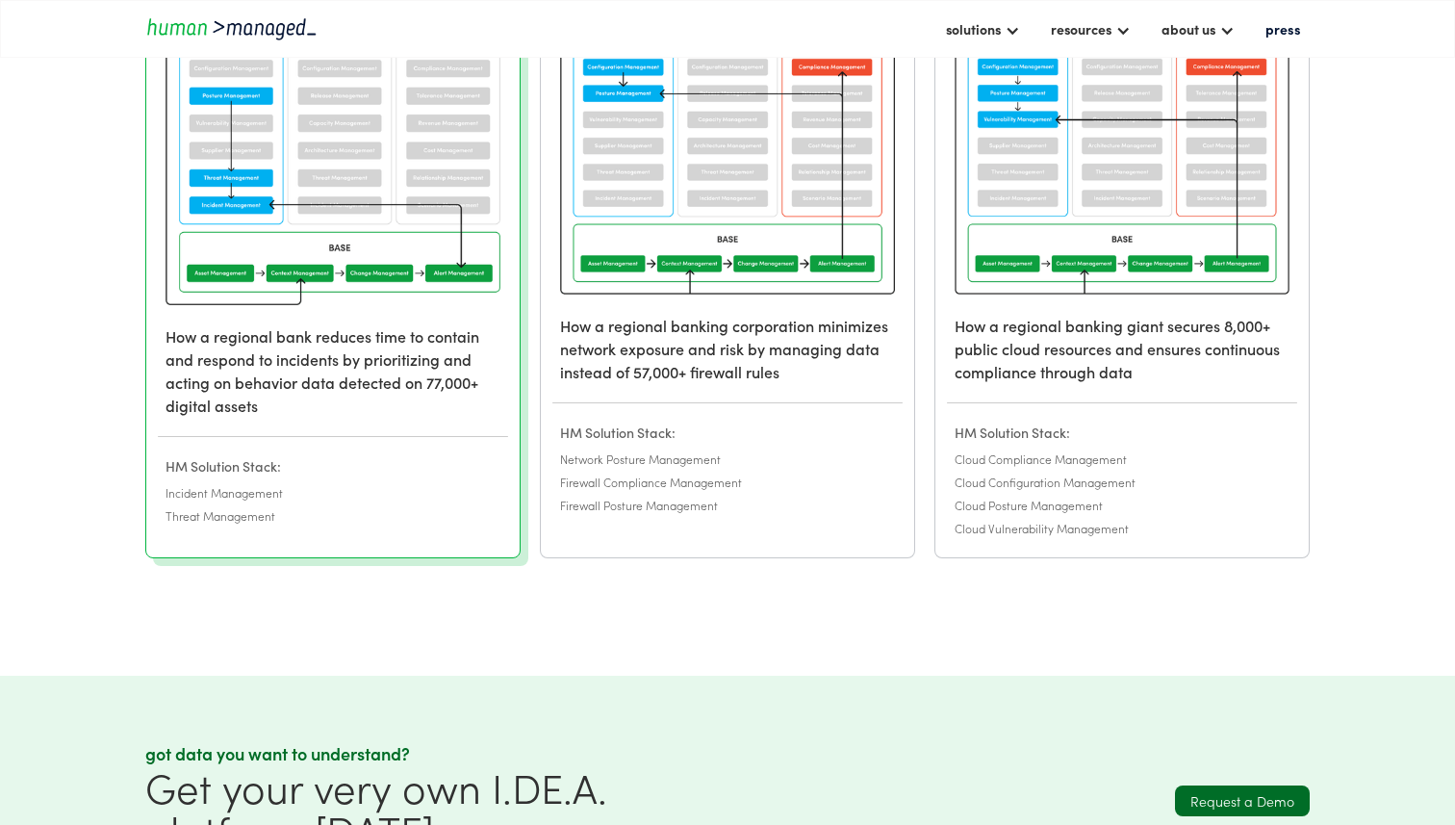
click at [343, 277] on img at bounding box center [332, 166] width 335 height 278
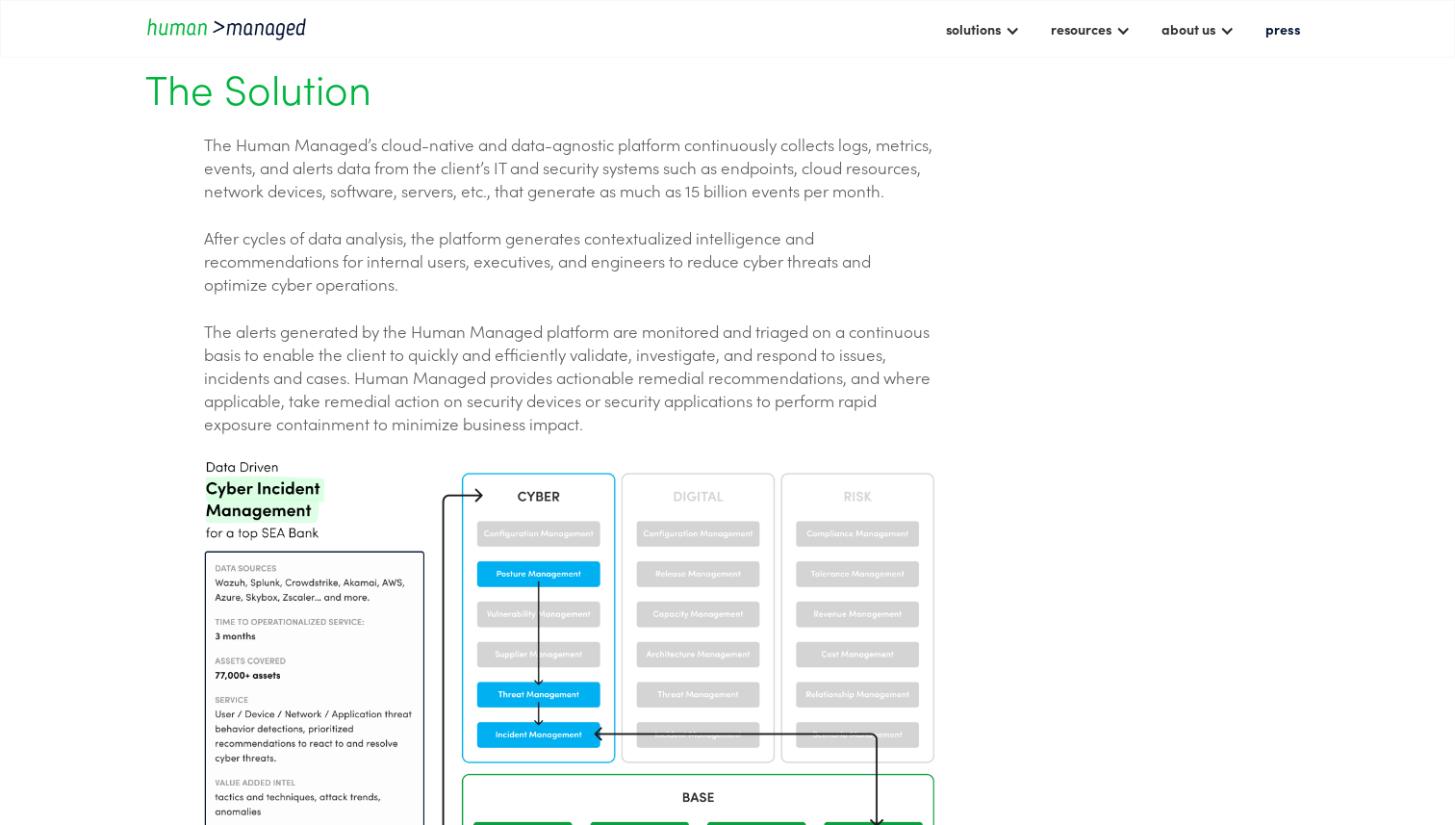
scroll to position [1385, 0]
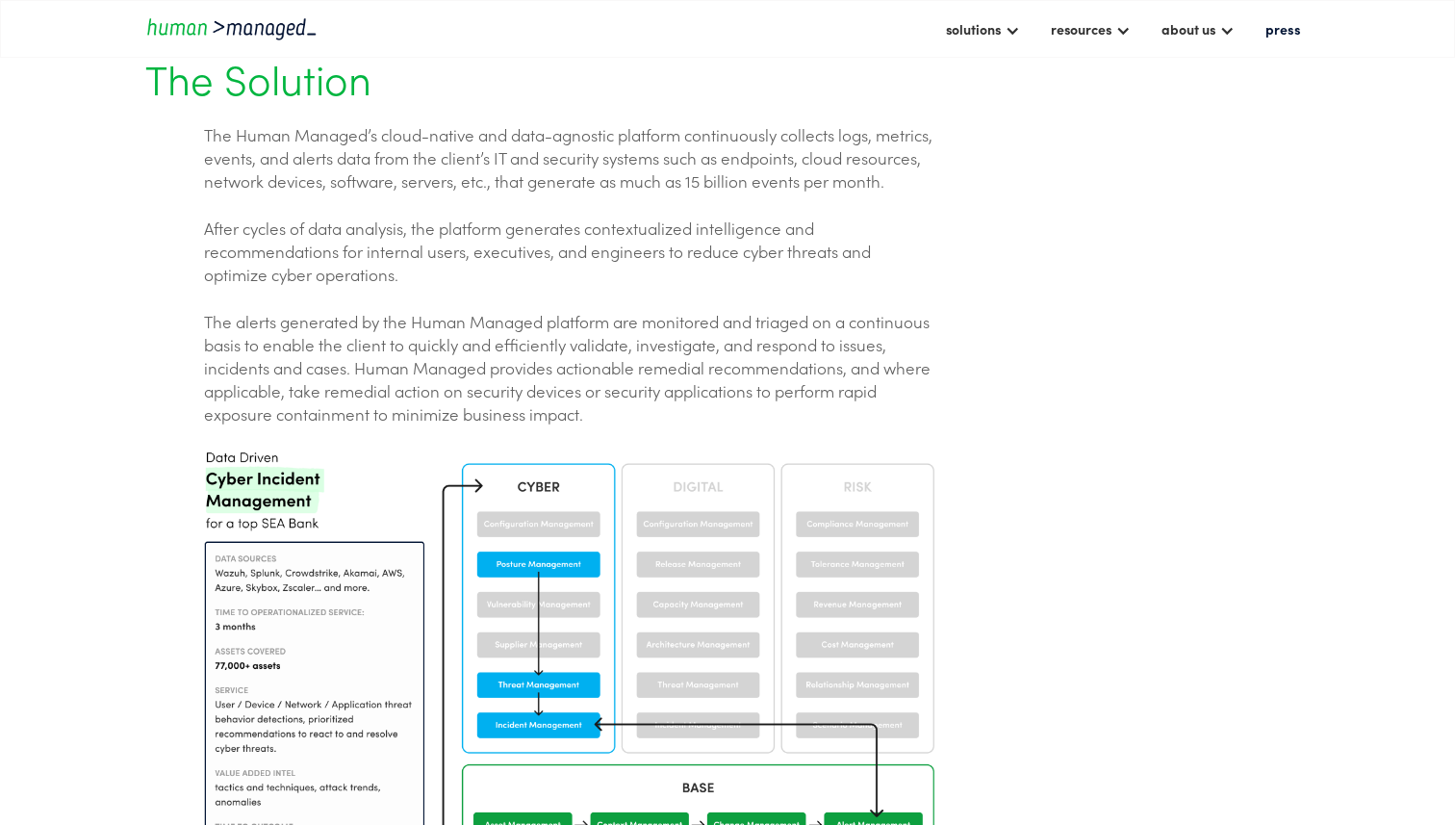
click at [433, 363] on p "The alerts generated by the Human Managed platform are monitored and triaged on…" at bounding box center [569, 367] width 730 height 115
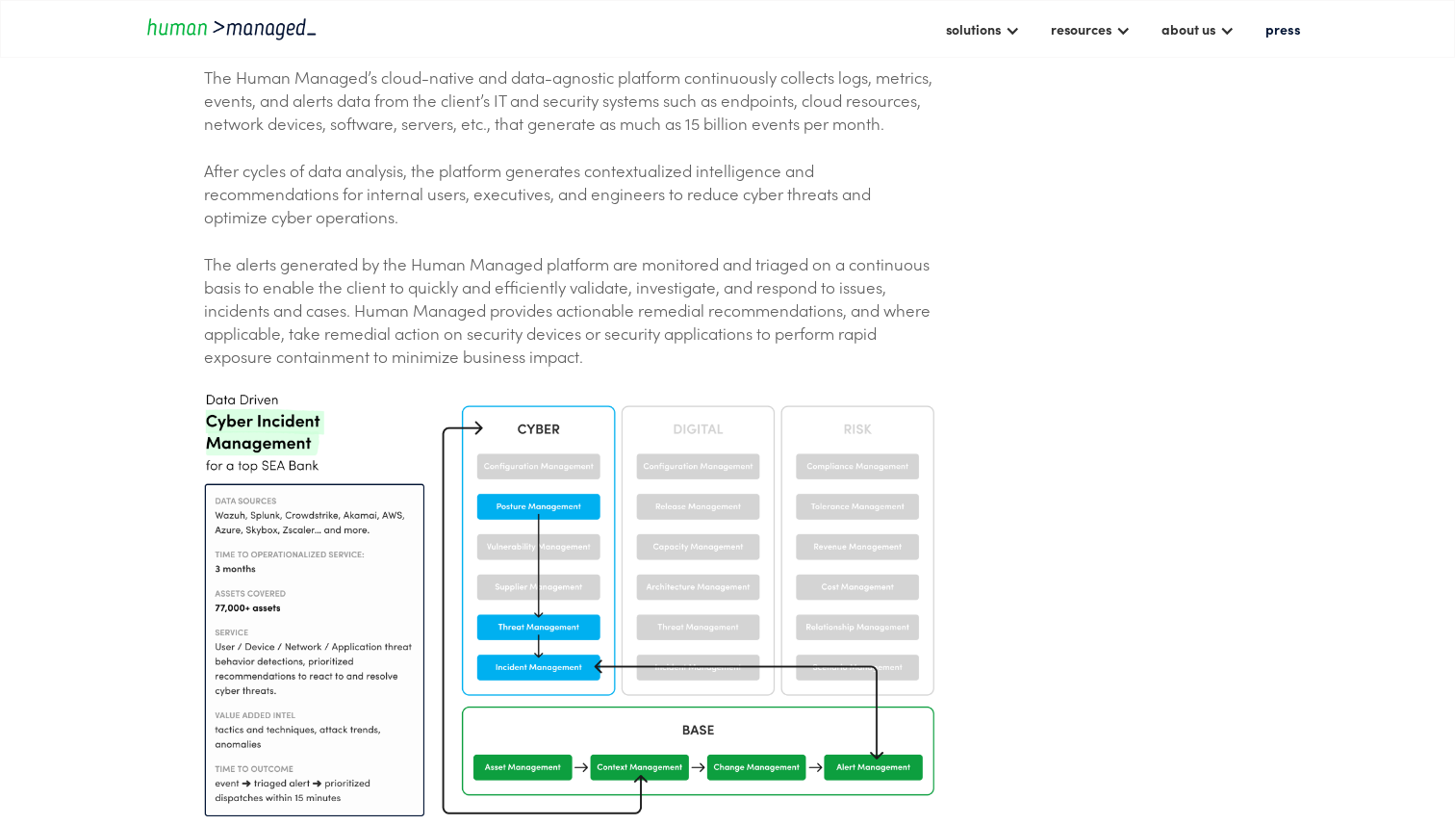
scroll to position [1426, 0]
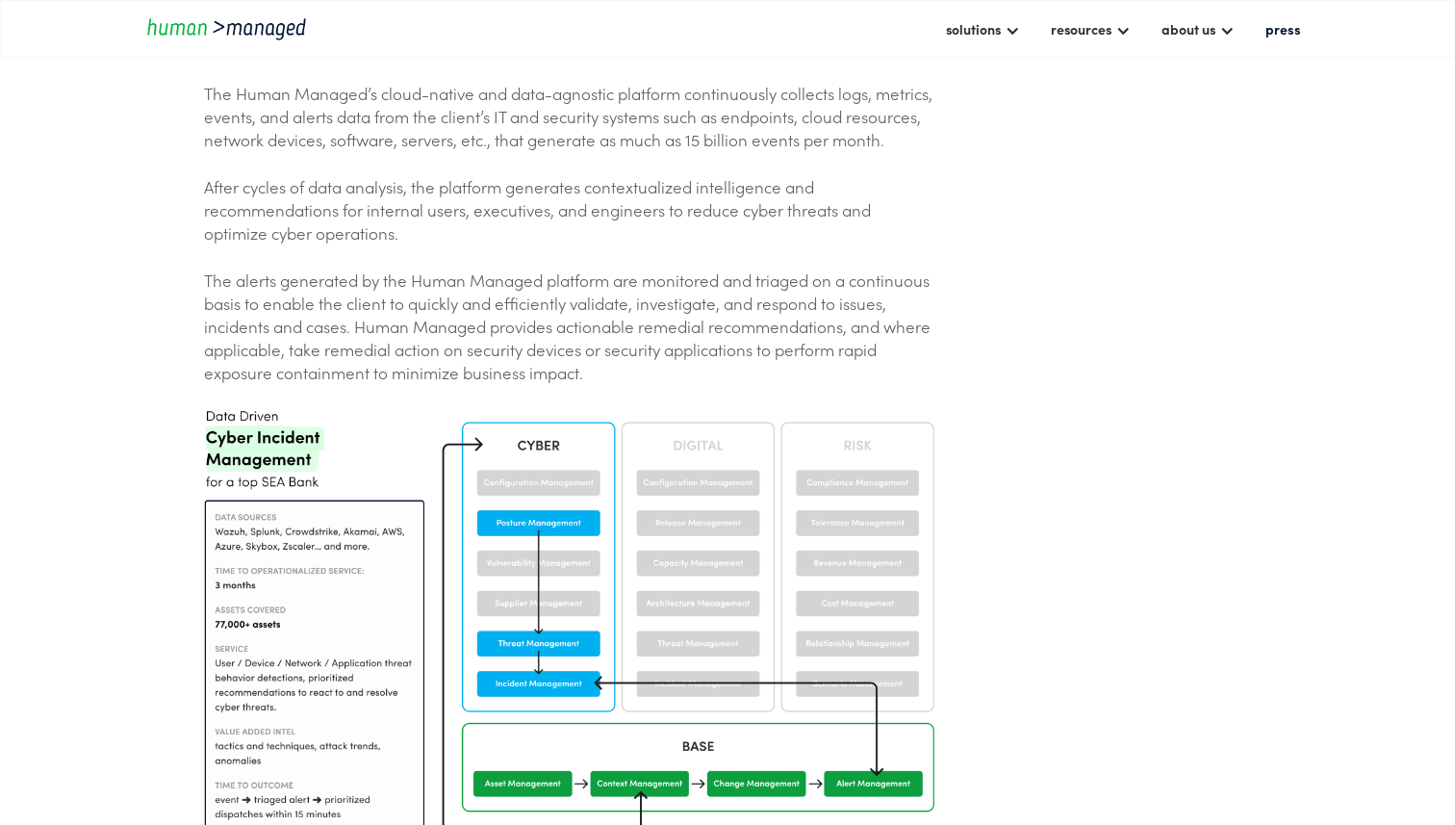
click at [390, 191] on p "After cycles of data analysis, the platform generates contextualized intelligen…" at bounding box center [569, 209] width 730 height 69
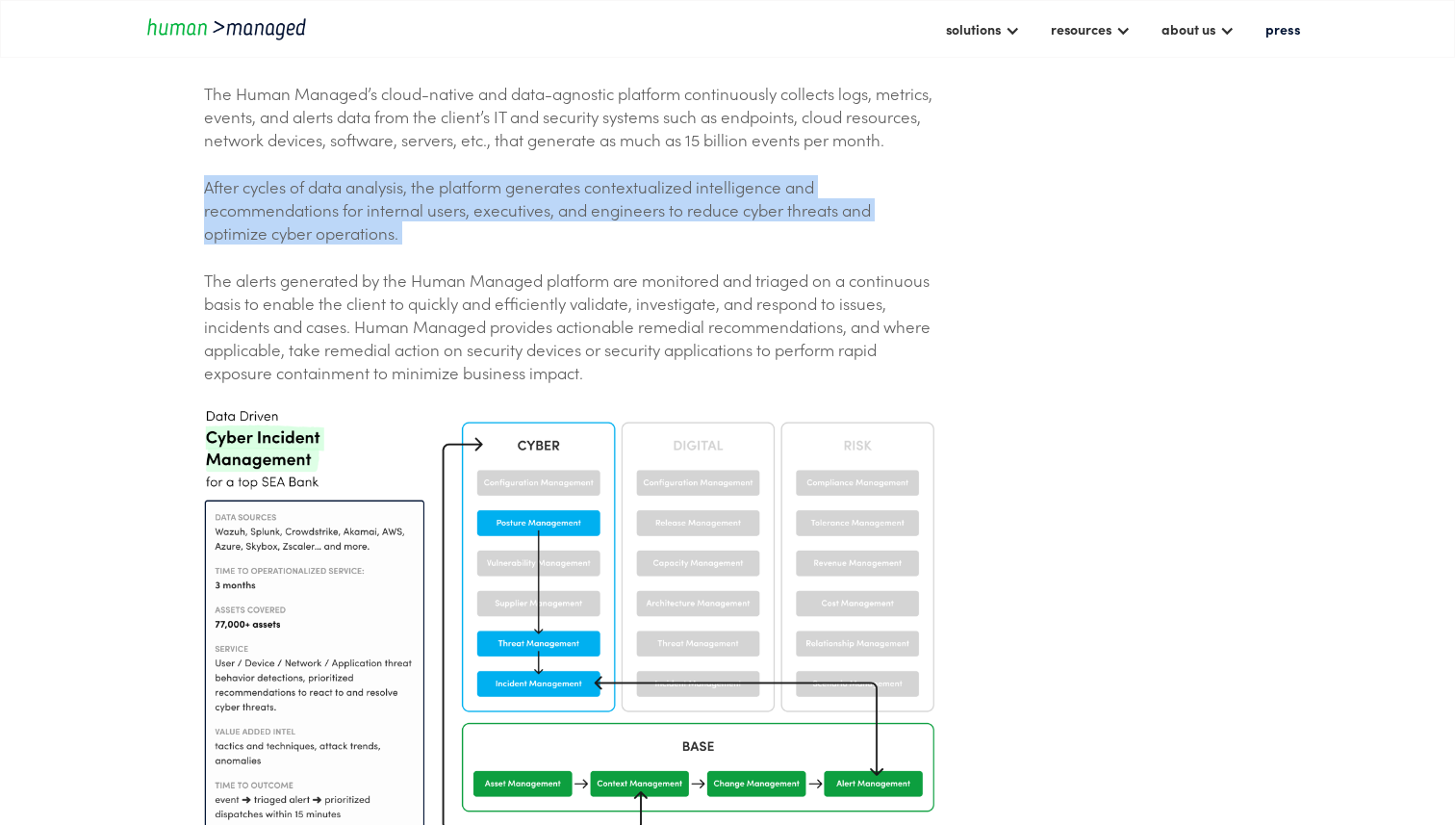
click at [434, 276] on p "The alerts generated by the Human Managed platform are monitored and triaged on…" at bounding box center [569, 325] width 730 height 115
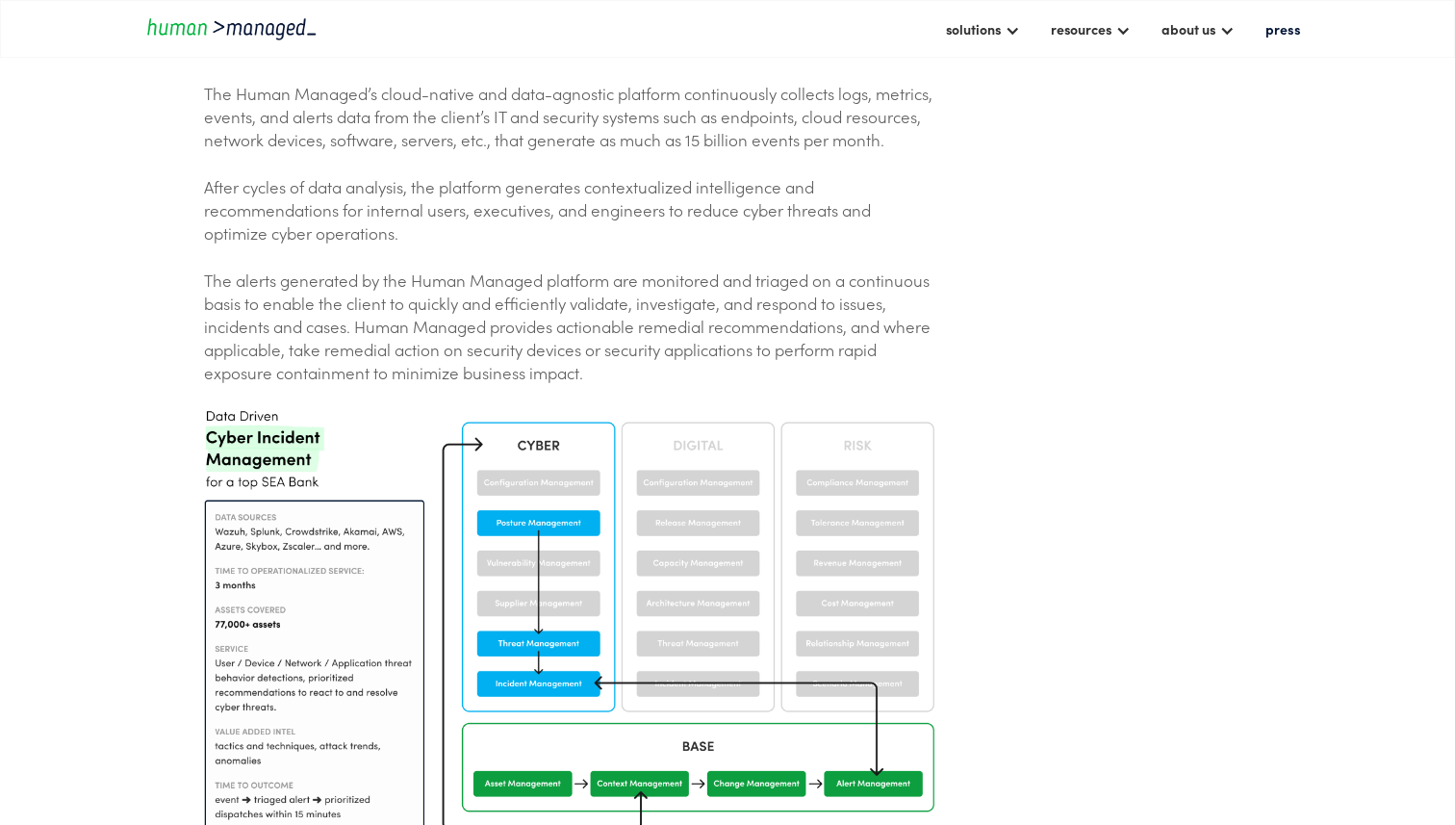
click at [434, 276] on p "The alerts generated by the Human Managed platform are monitored and triaged on…" at bounding box center [569, 325] width 730 height 115
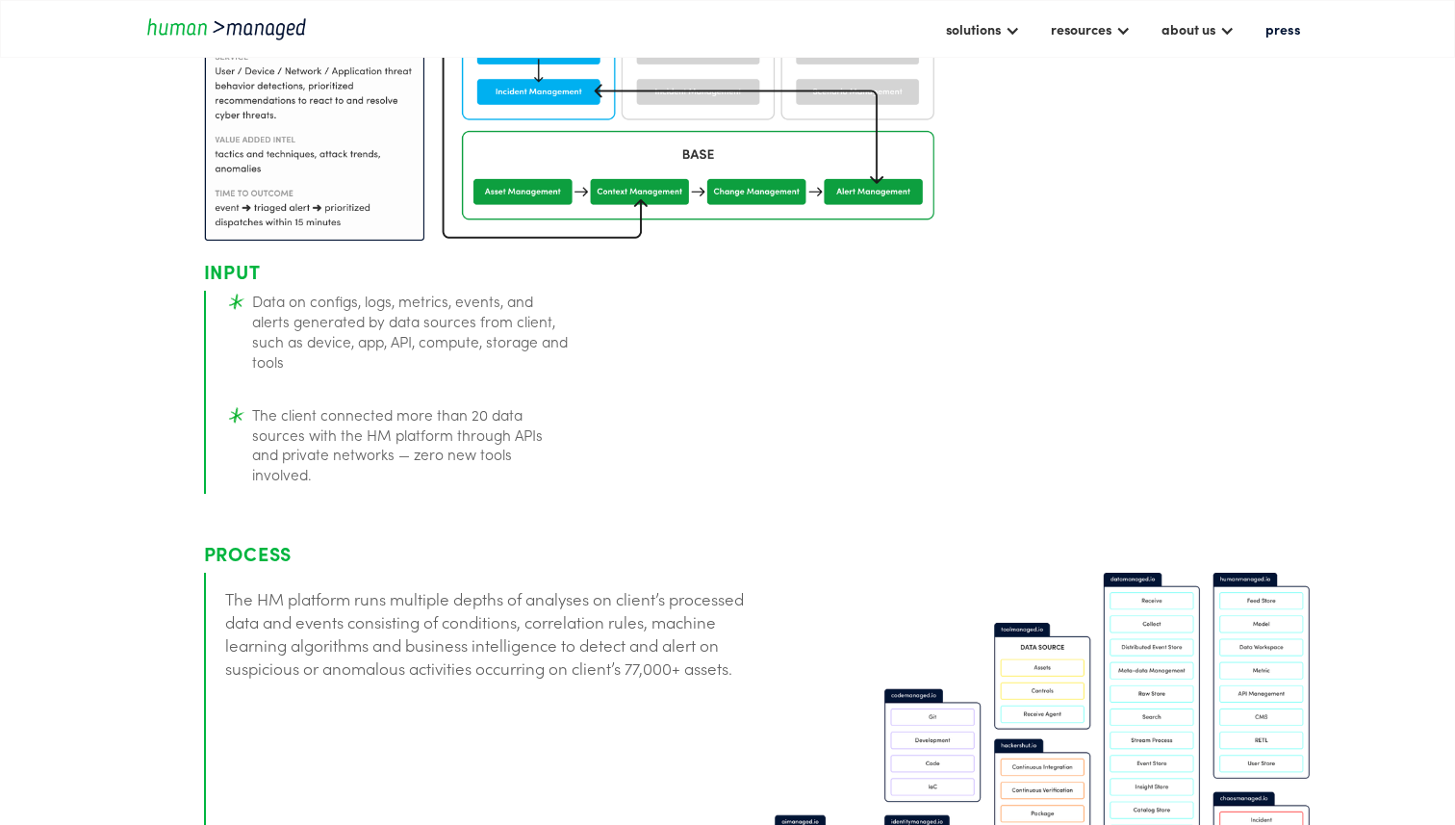
scroll to position [2019, 0]
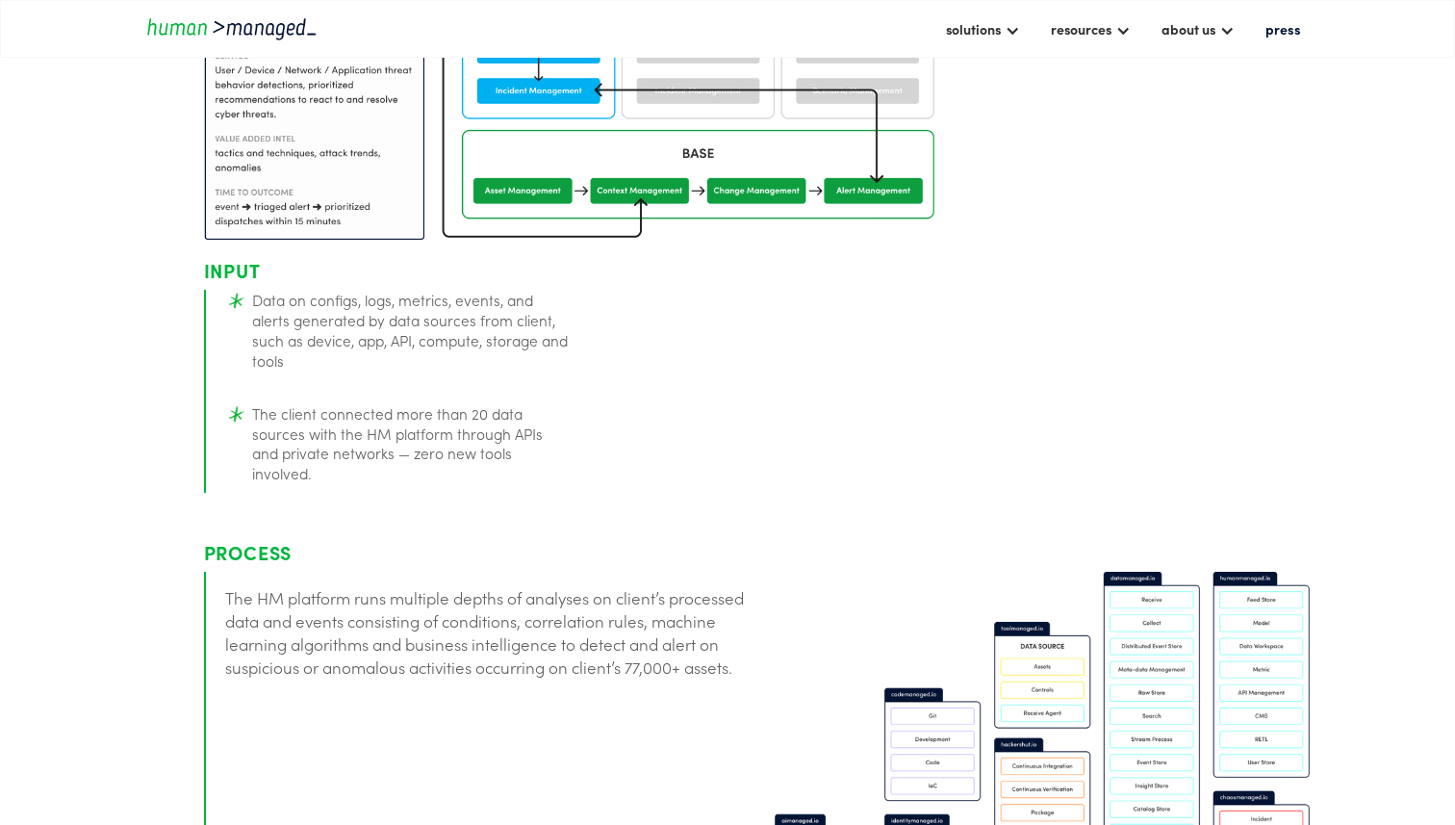
click at [431, 315] on li "Data on configs, logs, metrics, events, and alerts generated by data sources fr…" at bounding box center [397, 330] width 344 height 80
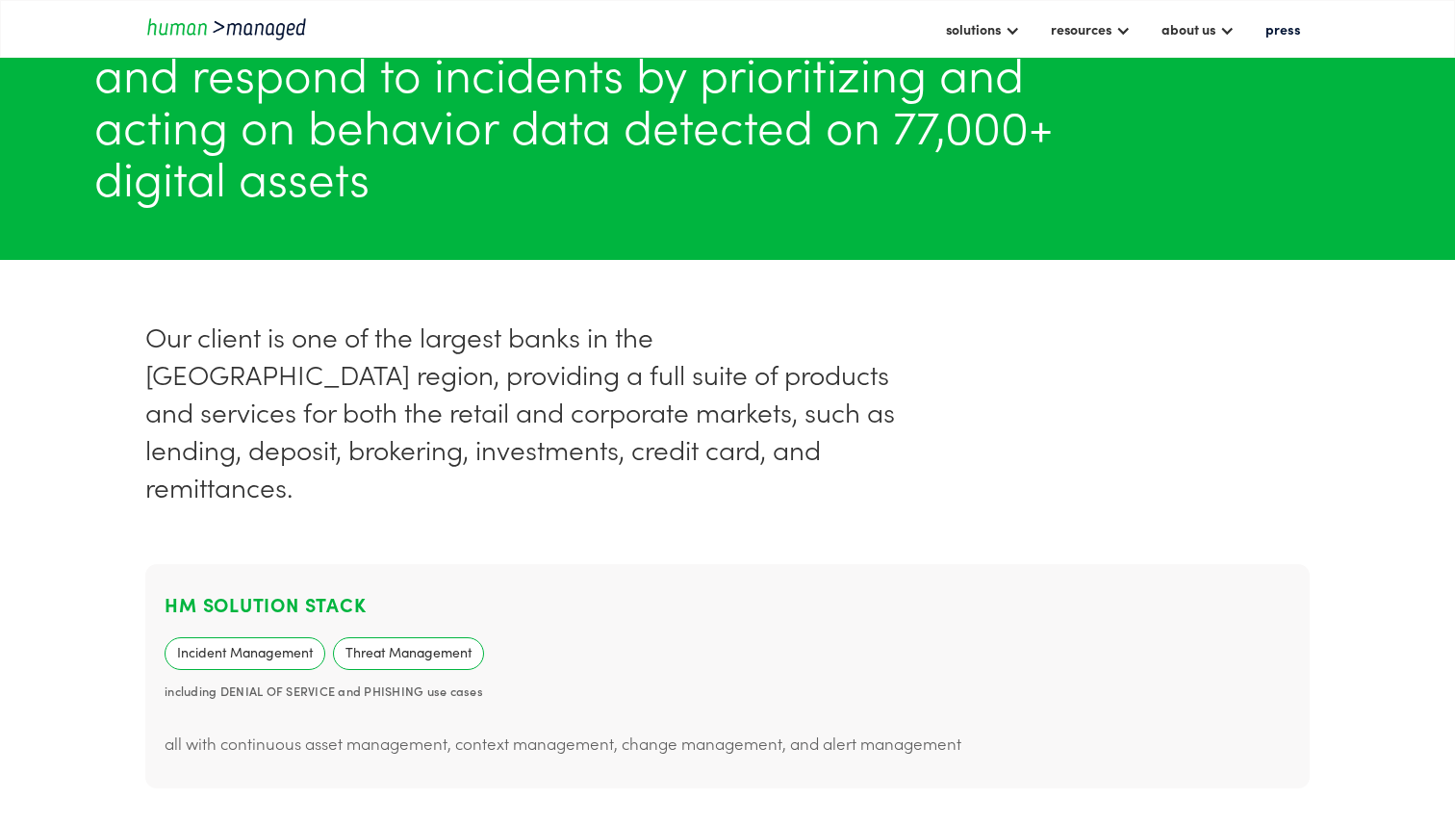
scroll to position [0, 0]
